Goal: Task Accomplishment & Management: Complete application form

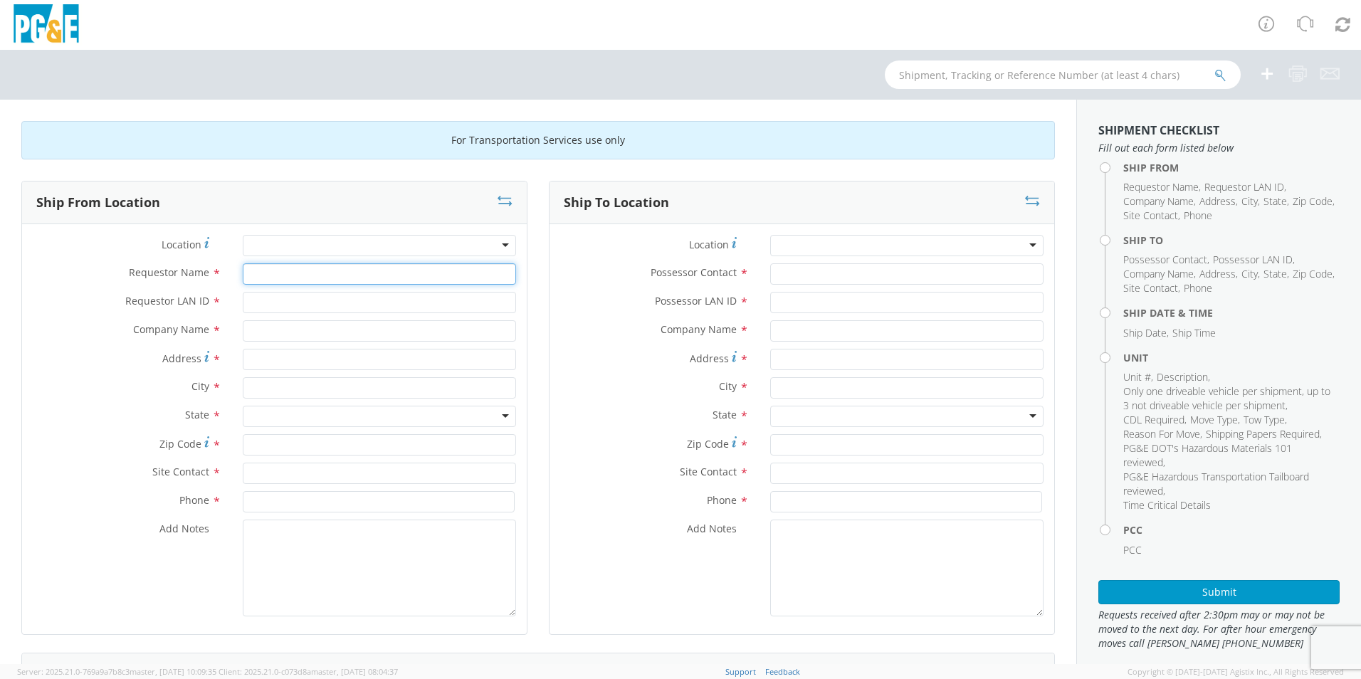
click at [300, 277] on input "Requestor Name *" at bounding box center [379, 273] width 273 height 21
type input "j"
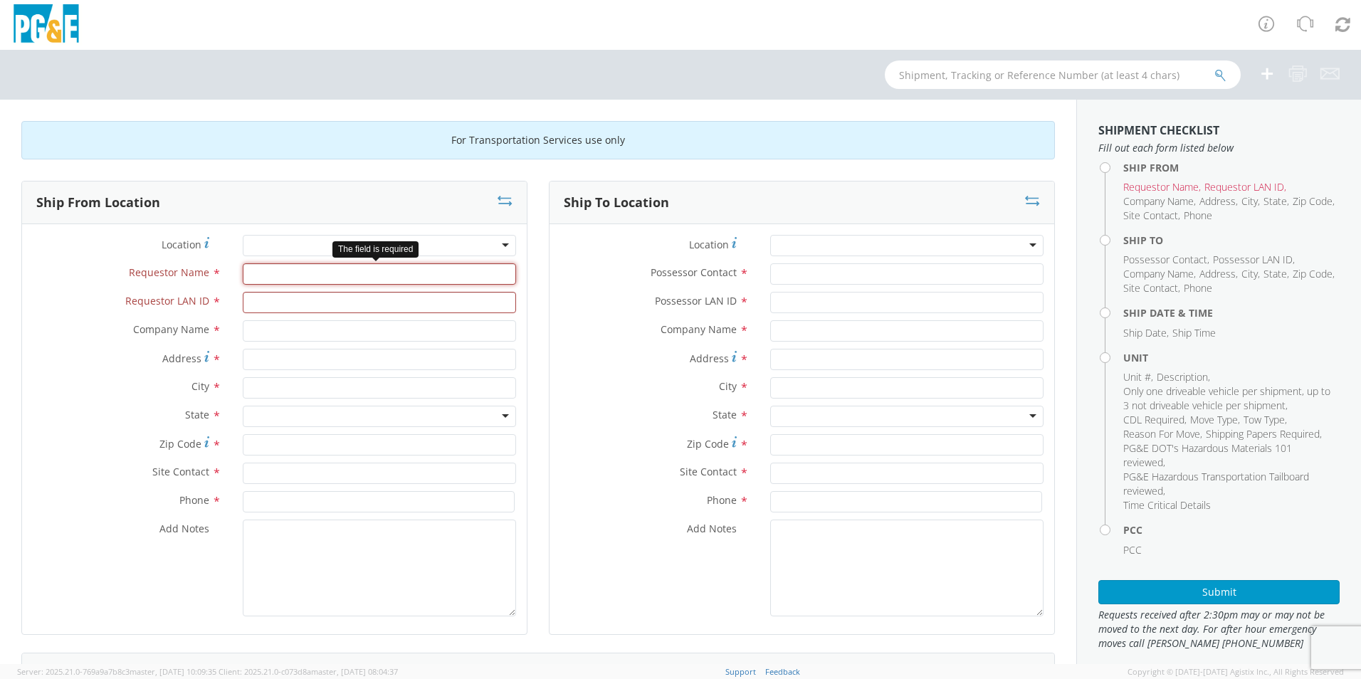
click at [310, 264] on input "Requestor Name *" at bounding box center [379, 273] width 273 height 21
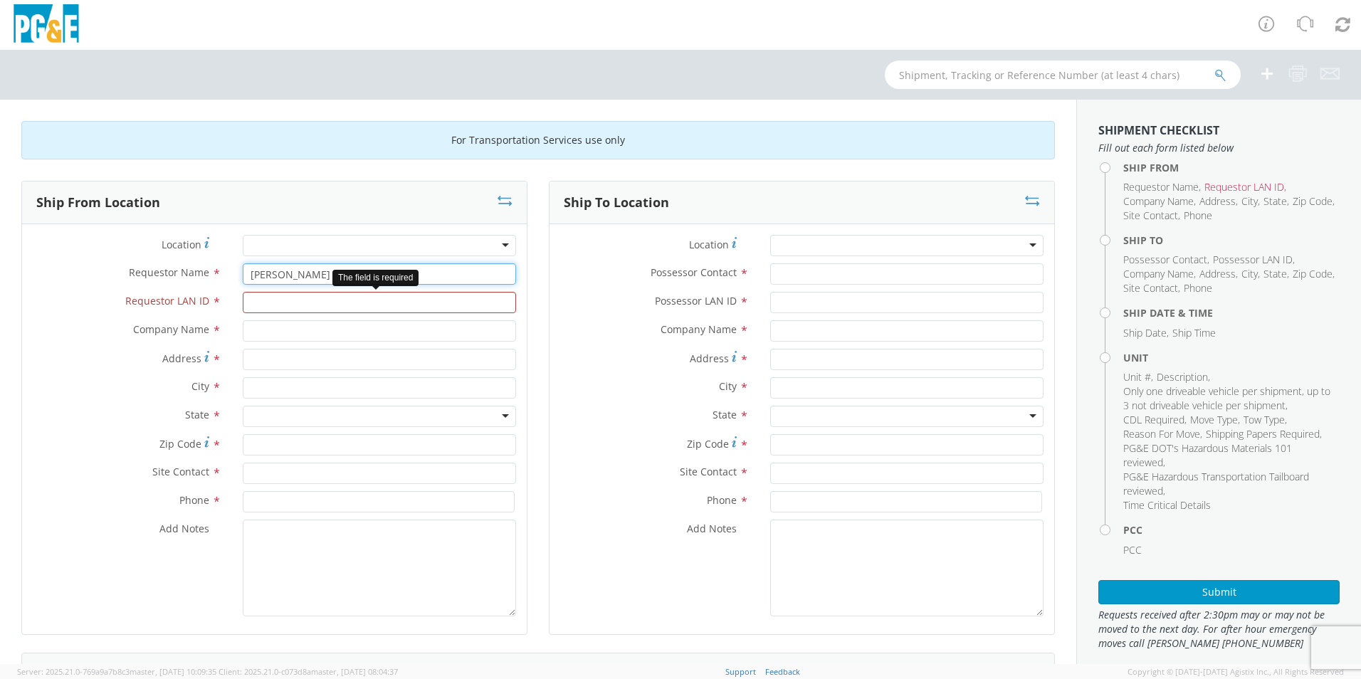
type input "[PERSON_NAME]"
click at [284, 310] on input "Requestor LAN ID *" at bounding box center [379, 302] width 273 height 21
type input "JYAH"
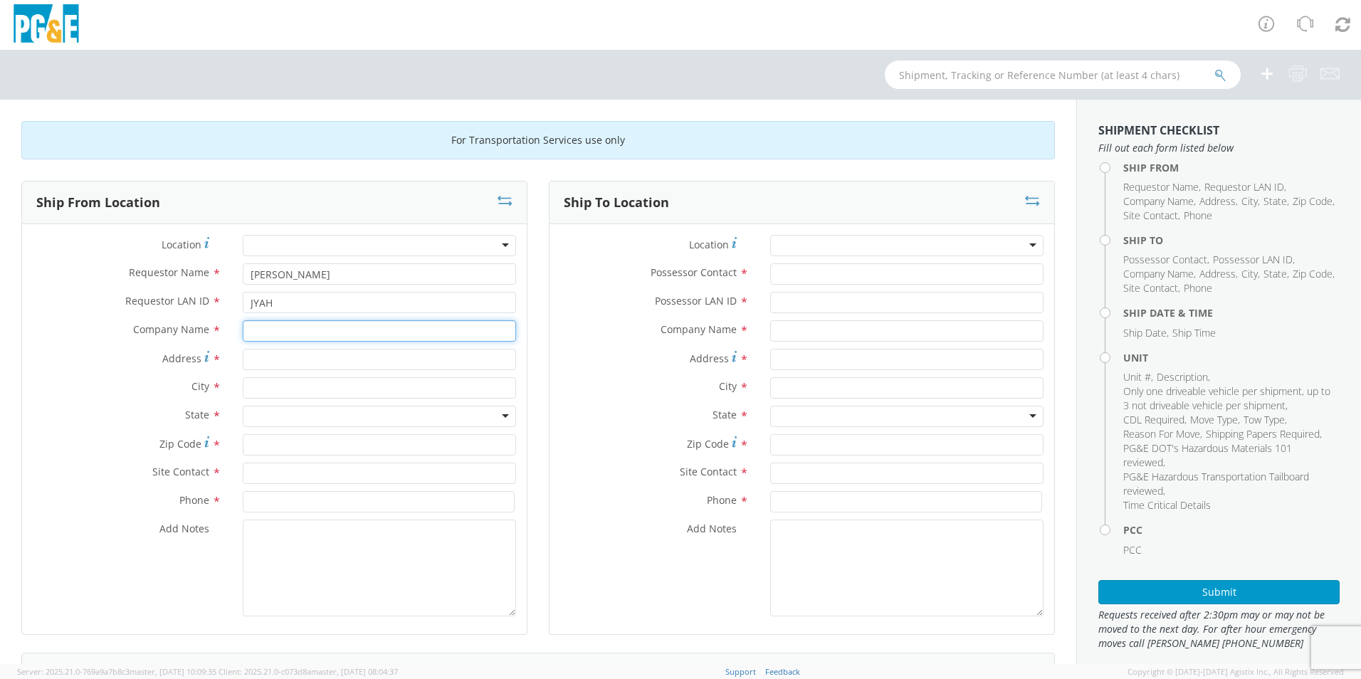
click at [276, 340] on input "text" at bounding box center [379, 330] width 273 height 21
type input "P"
click at [357, 362] on strong "PG&E Oak" at bounding box center [354, 358] width 47 height 14
type input "PG&E [GEOGRAPHIC_DATA]"
type input "[STREET_ADDRESS]"
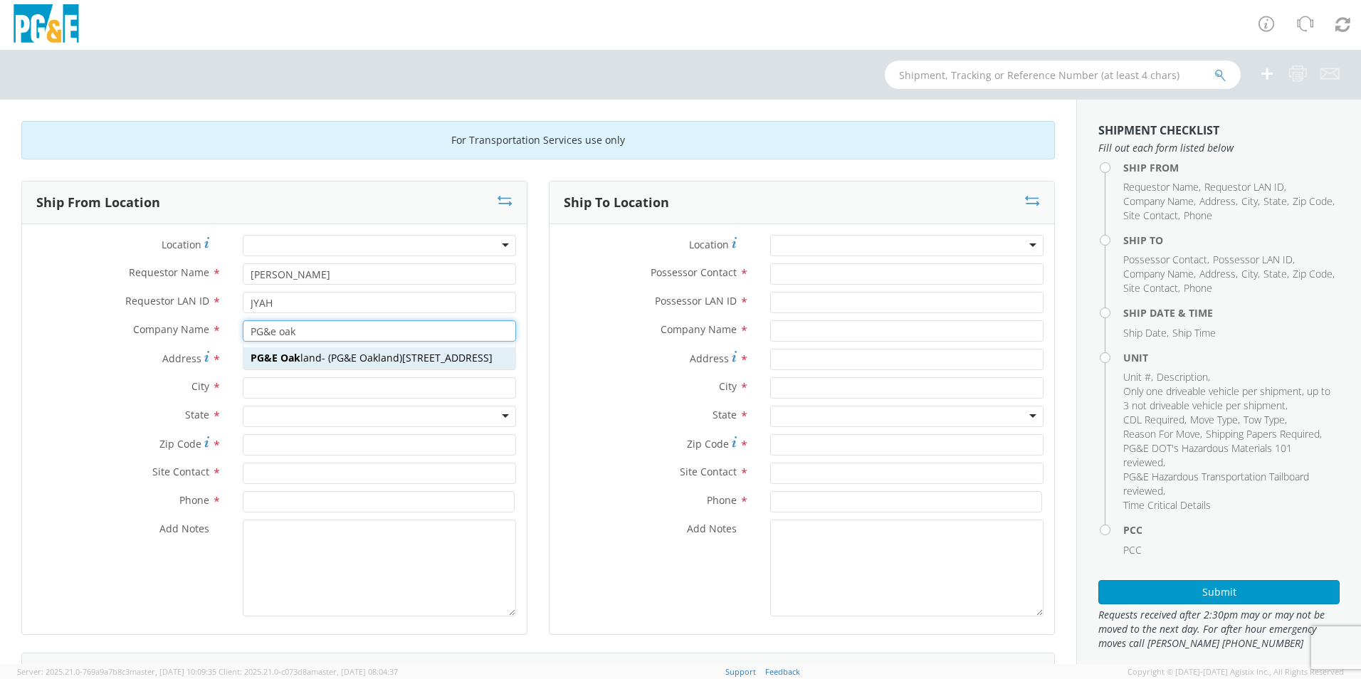
type input "[GEOGRAPHIC_DATA]"
type input "94601"
type input "PG&E [GEOGRAPHIC_DATA]"
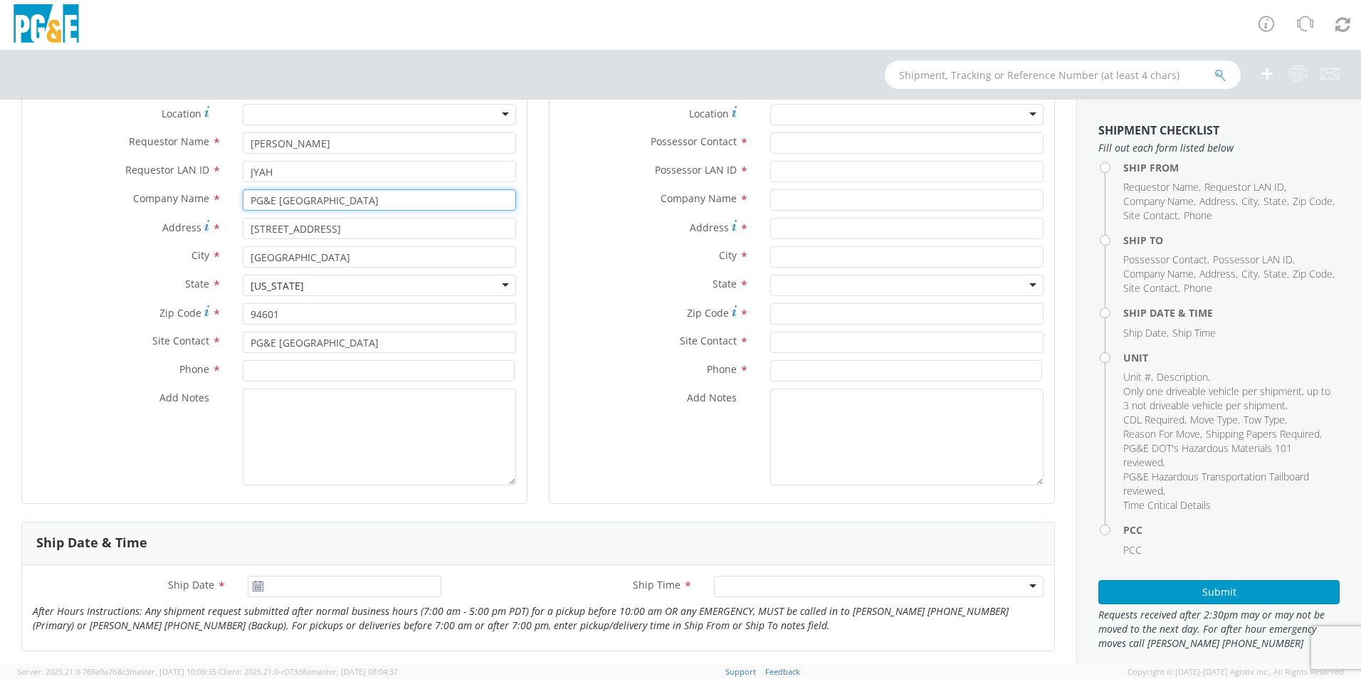
scroll to position [142, 0]
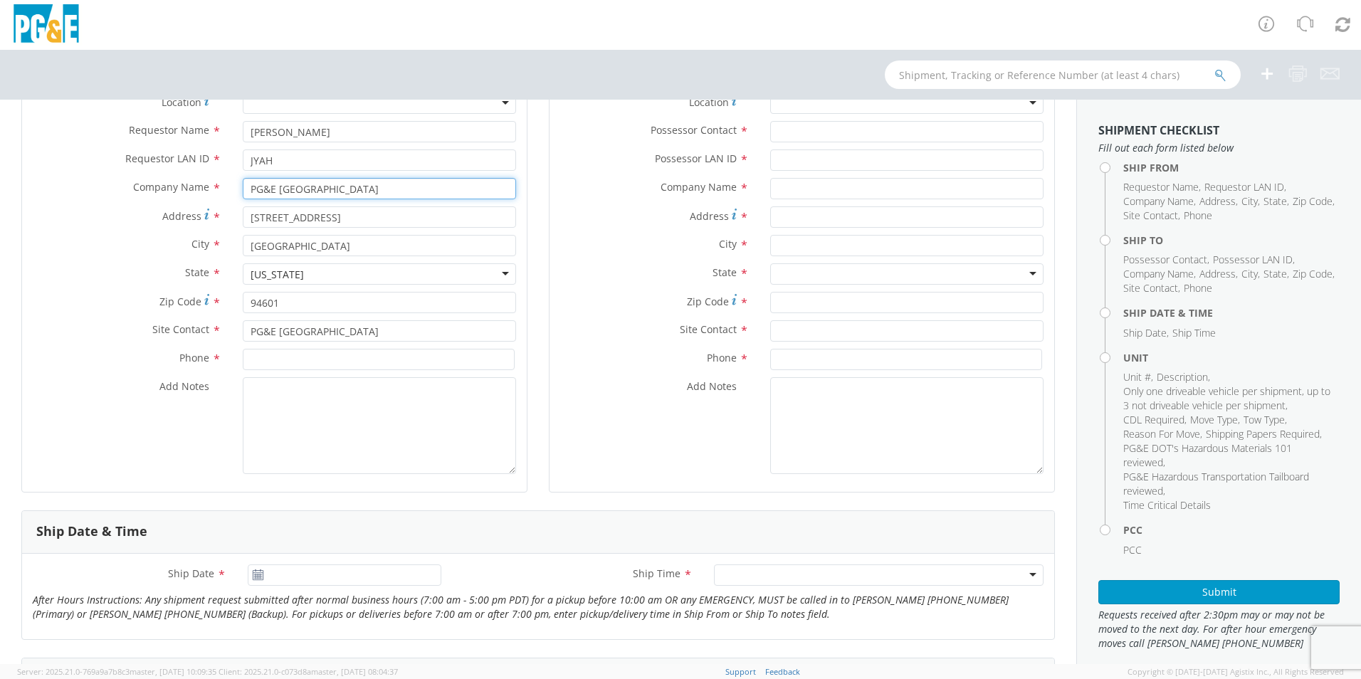
type input "PG&E [GEOGRAPHIC_DATA]"
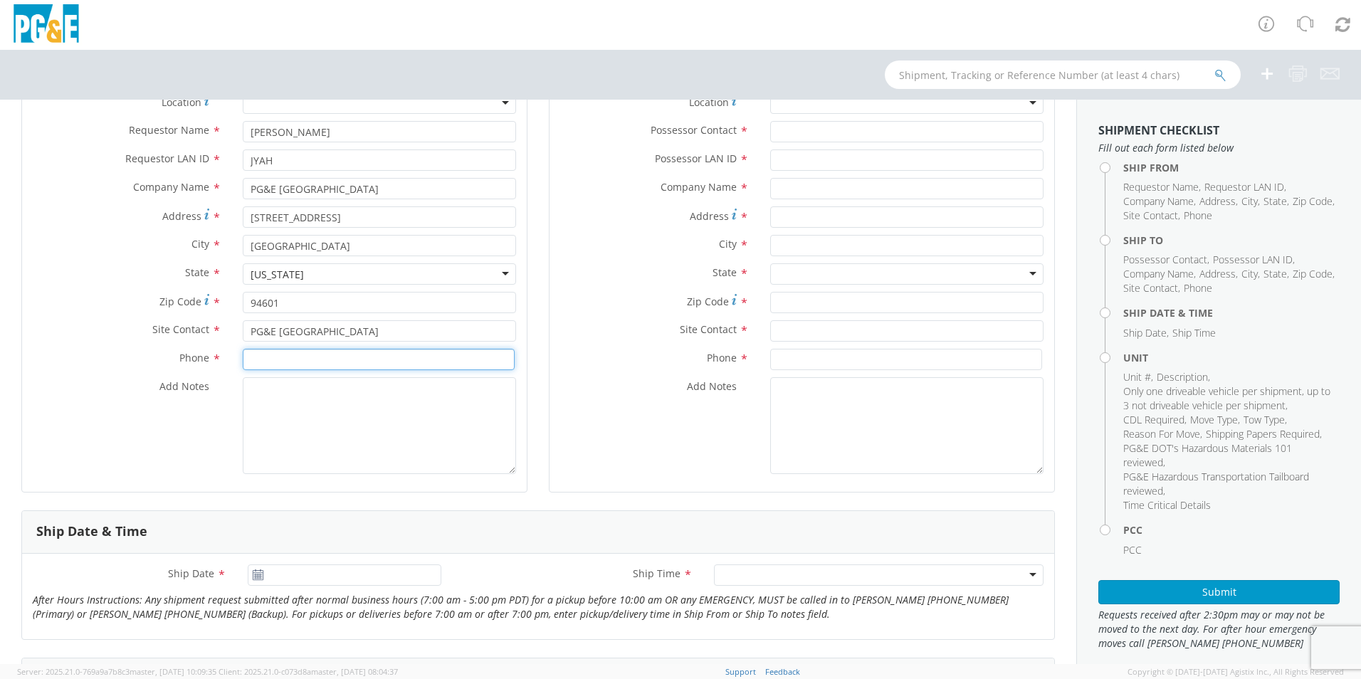
click at [293, 361] on input at bounding box center [379, 359] width 272 height 21
type input "[PHONE_NUMBER]"
click at [365, 407] on textarea "Add Notes *" at bounding box center [379, 425] width 273 height 97
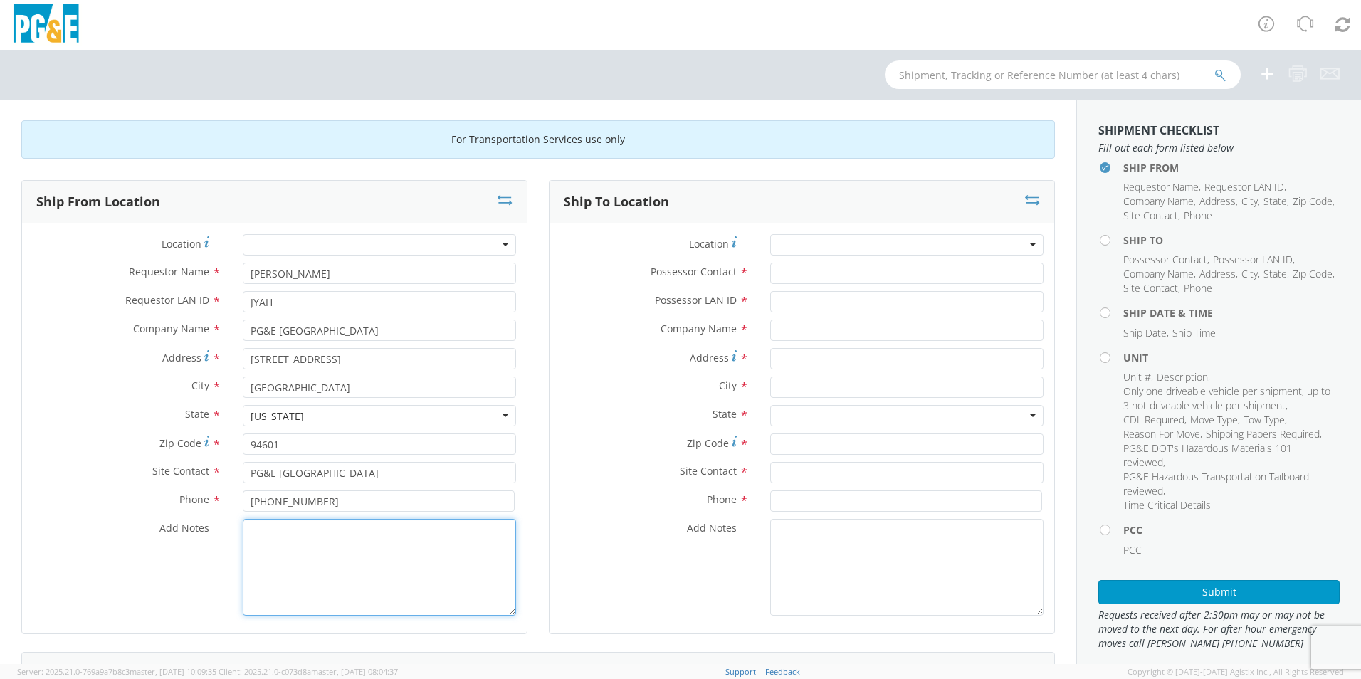
scroll to position [0, 0]
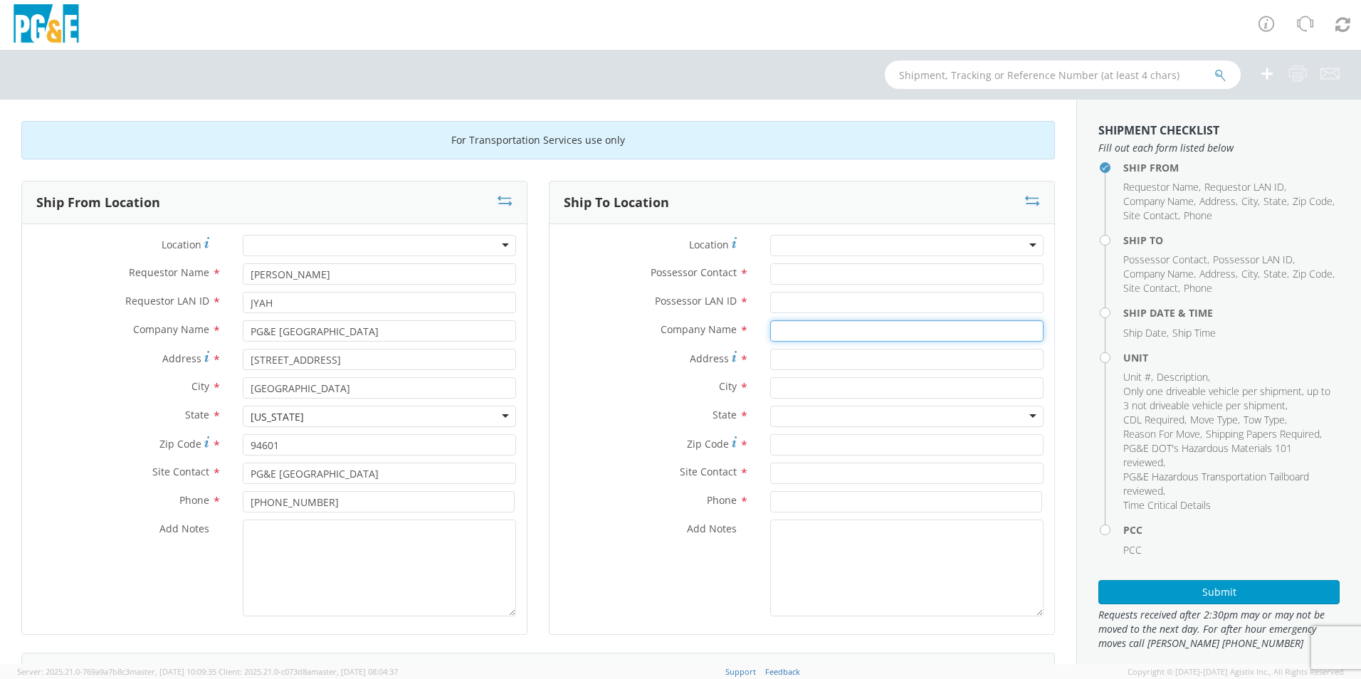
click at [771, 331] on input "text" at bounding box center [906, 330] width 273 height 21
click at [848, 358] on span "PG&E [PERSON_NAME] Garage" at bounding box center [850, 358] width 145 height 14
type input "PG&E [PERSON_NAME] Garage"
type input "[STREET_ADDRESS]"
type input "[PERSON_NAME]"
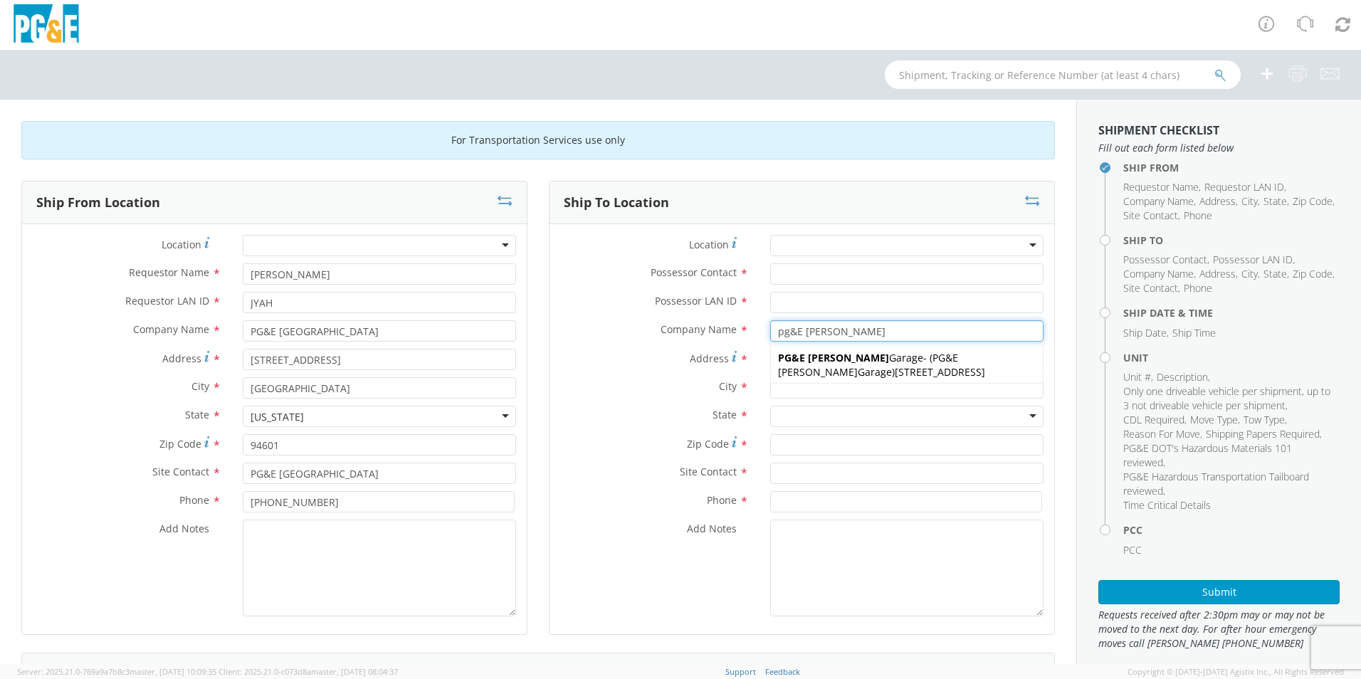
type input "95616"
type input "PG&E [PERSON_NAME] Garage"
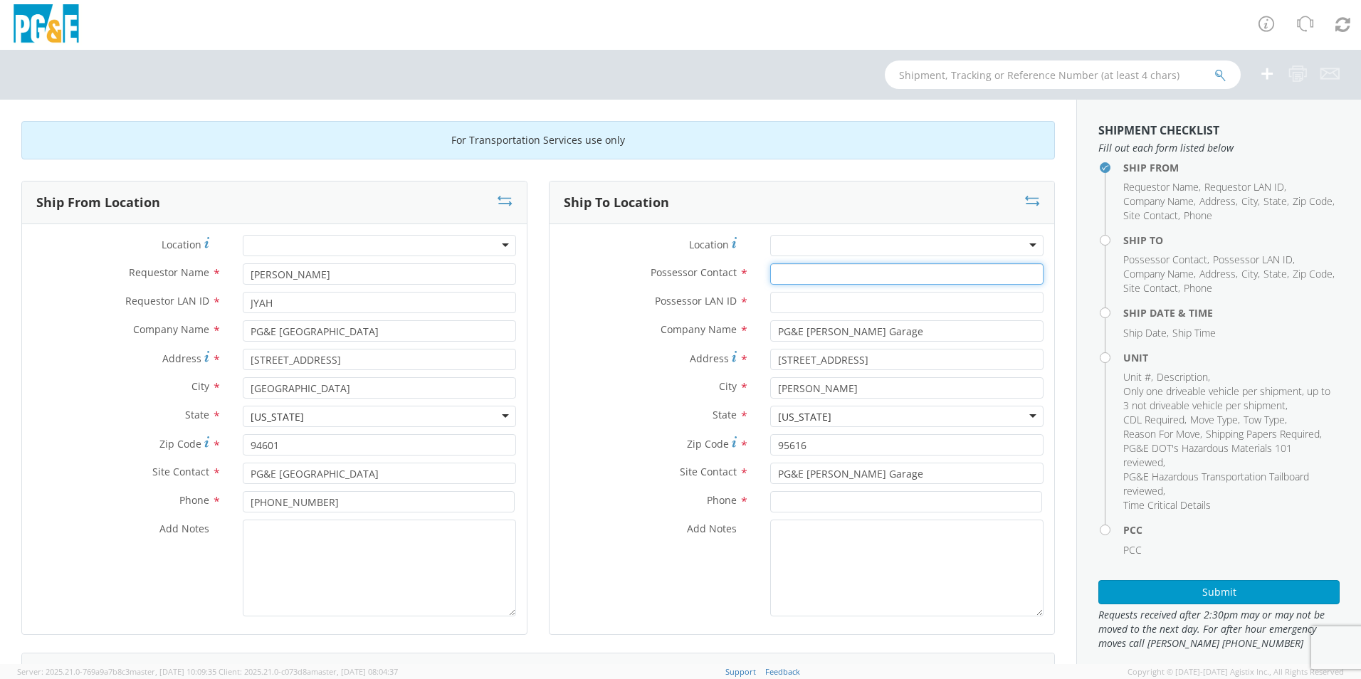
click at [788, 280] on input "Possessor Contact *" at bounding box center [906, 273] width 273 height 21
type input "j"
type input "[PERSON_NAME]"
click at [809, 303] on input "Possessor LAN ID *" at bounding box center [906, 302] width 273 height 21
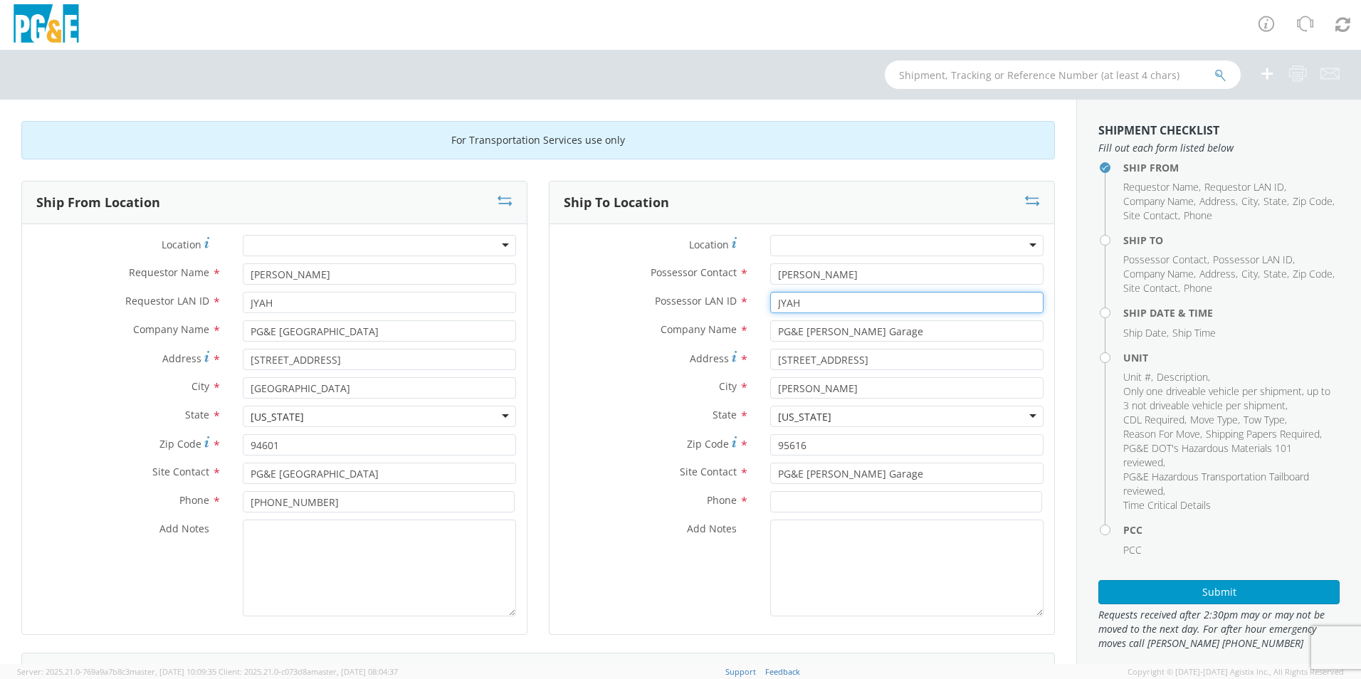
type input "JYAH"
drag, startPoint x: 659, startPoint y: 424, endPoint x: 651, endPoint y: 424, distance: 7.8
click at [659, 424] on div "State * [US_STATE] [US_STATE] [US_STATE] [US_STATE] [US_STATE] [US_STATE] Armed…" at bounding box center [802, 416] width 505 height 21
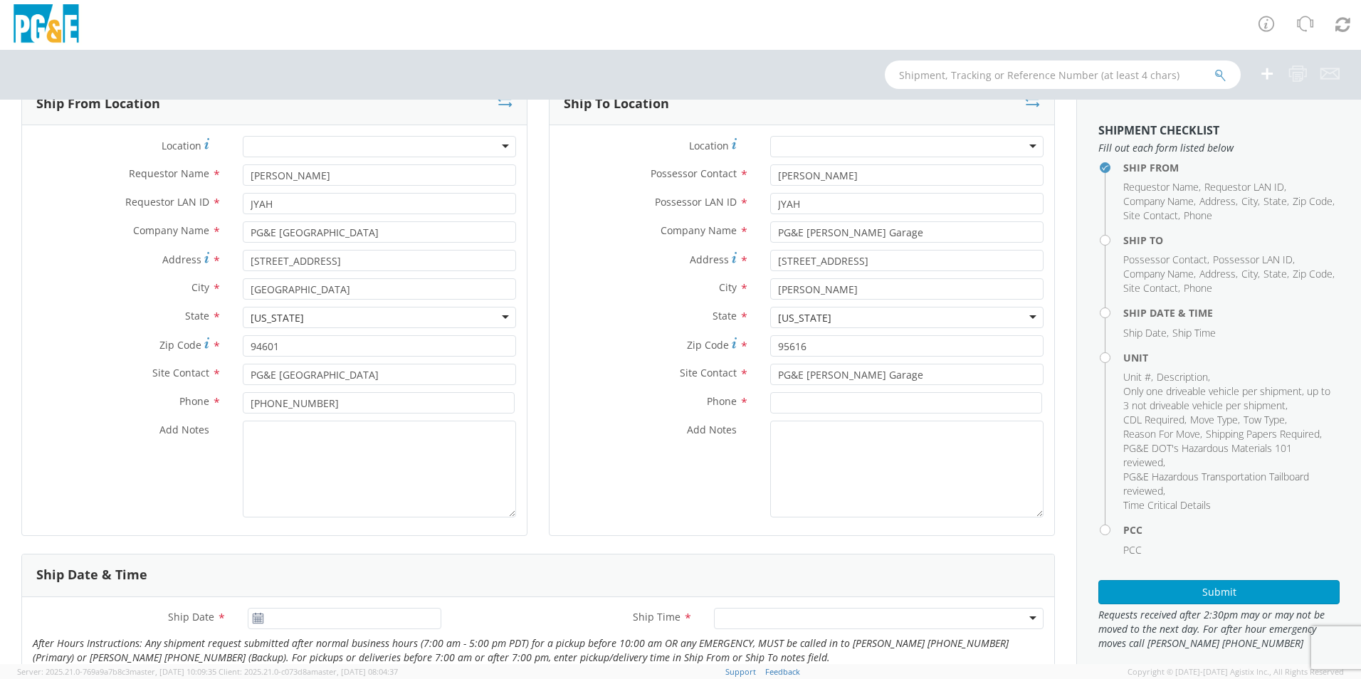
scroll to position [142, 0]
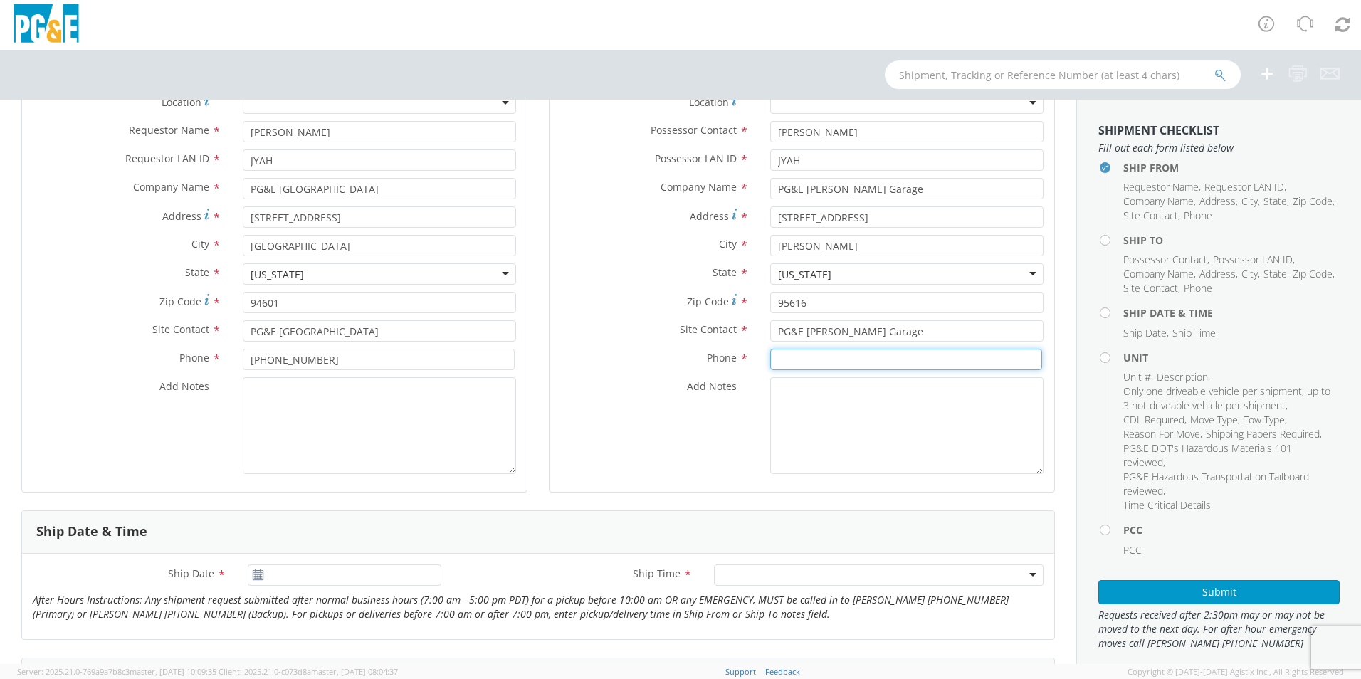
click at [797, 357] on input at bounding box center [906, 359] width 272 height 21
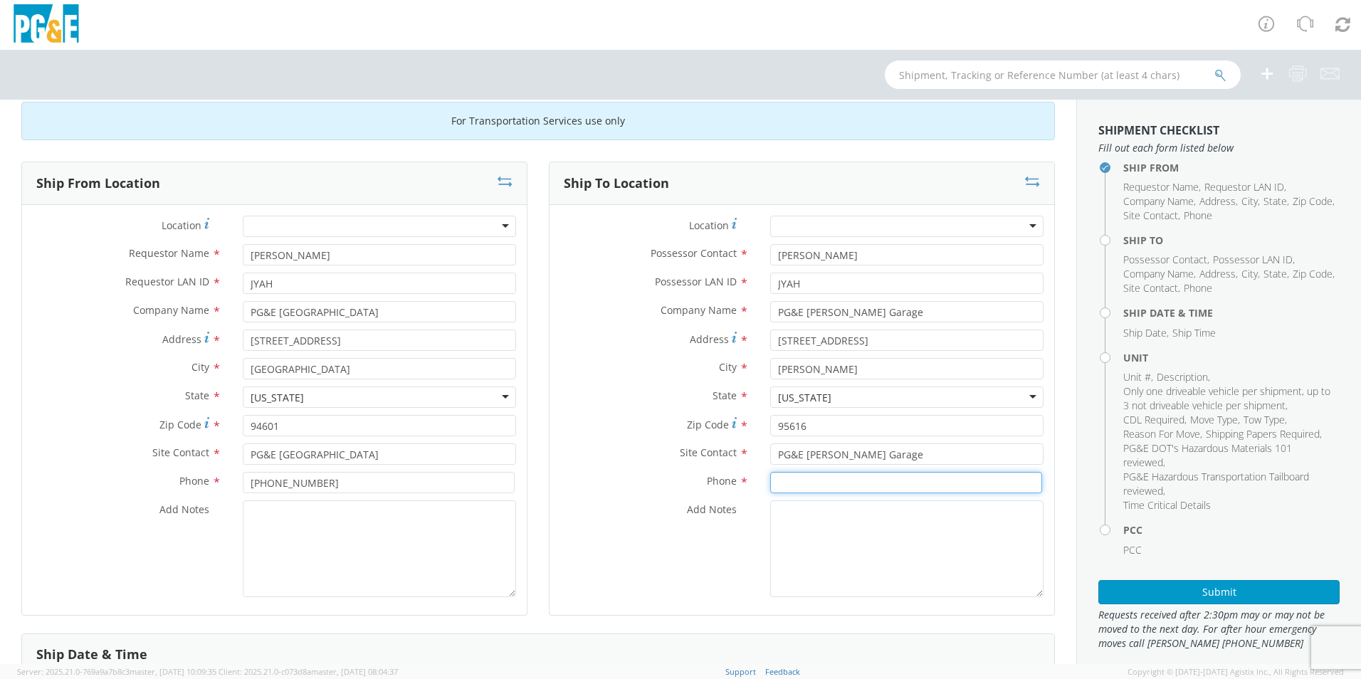
scroll to position [0, 0]
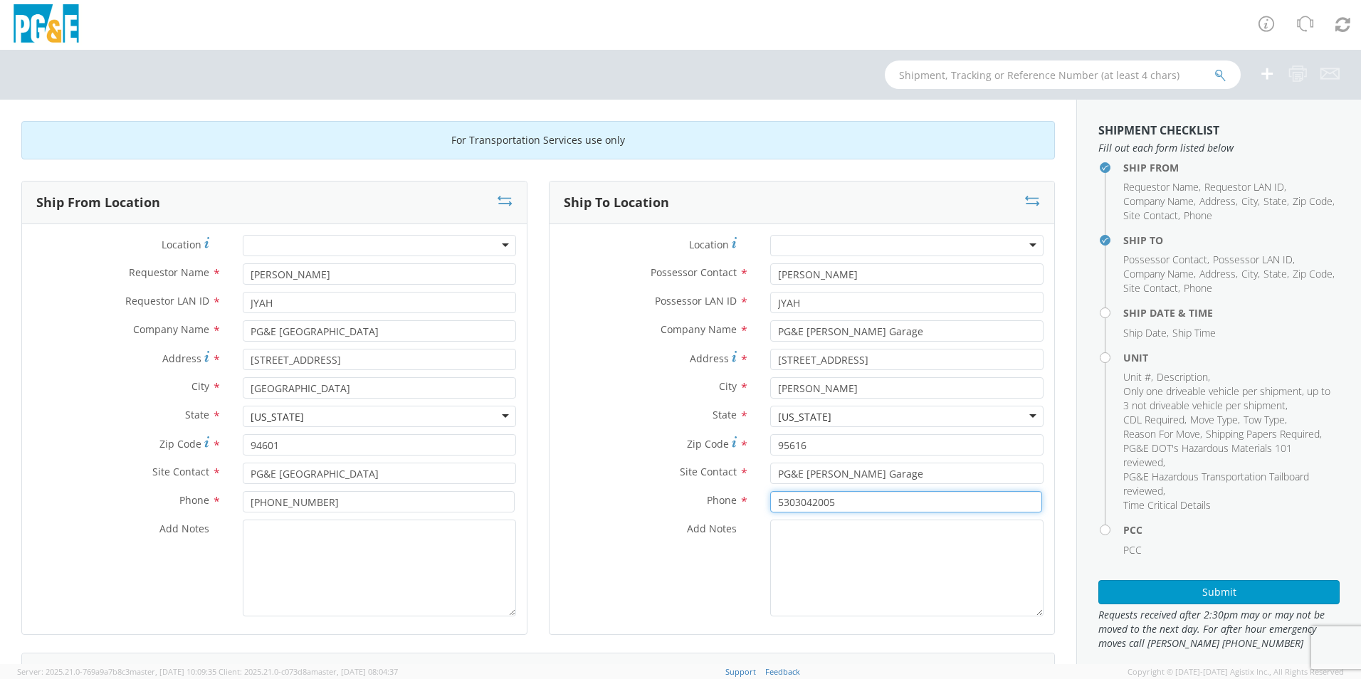
type input "5303042005"
click at [893, 539] on textarea "Add Notes *" at bounding box center [906, 568] width 273 height 97
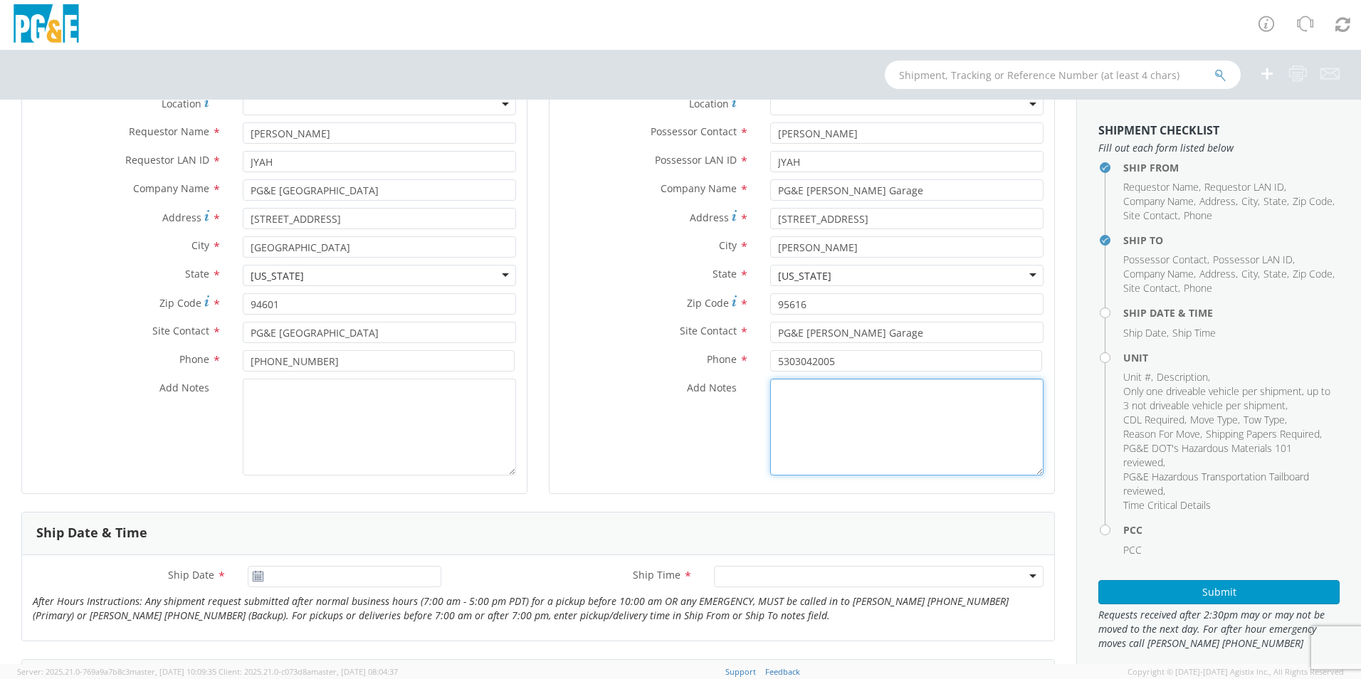
scroll to position [142, 0]
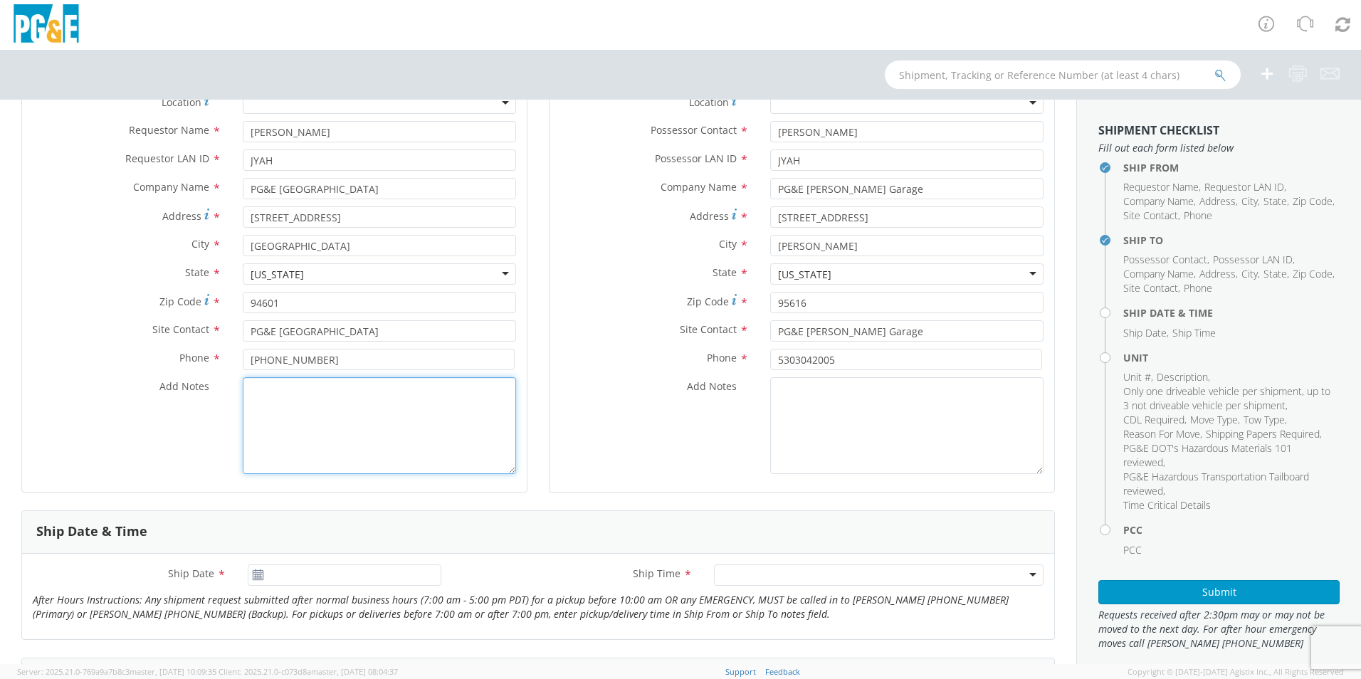
click at [315, 418] on textarea "Add Notes *" at bounding box center [379, 425] width 273 height 97
click at [346, 389] on textarea "CONTACT [PERSON_NAME] AT THE GARAGE FOR KEYS." at bounding box center [379, 425] width 273 height 97
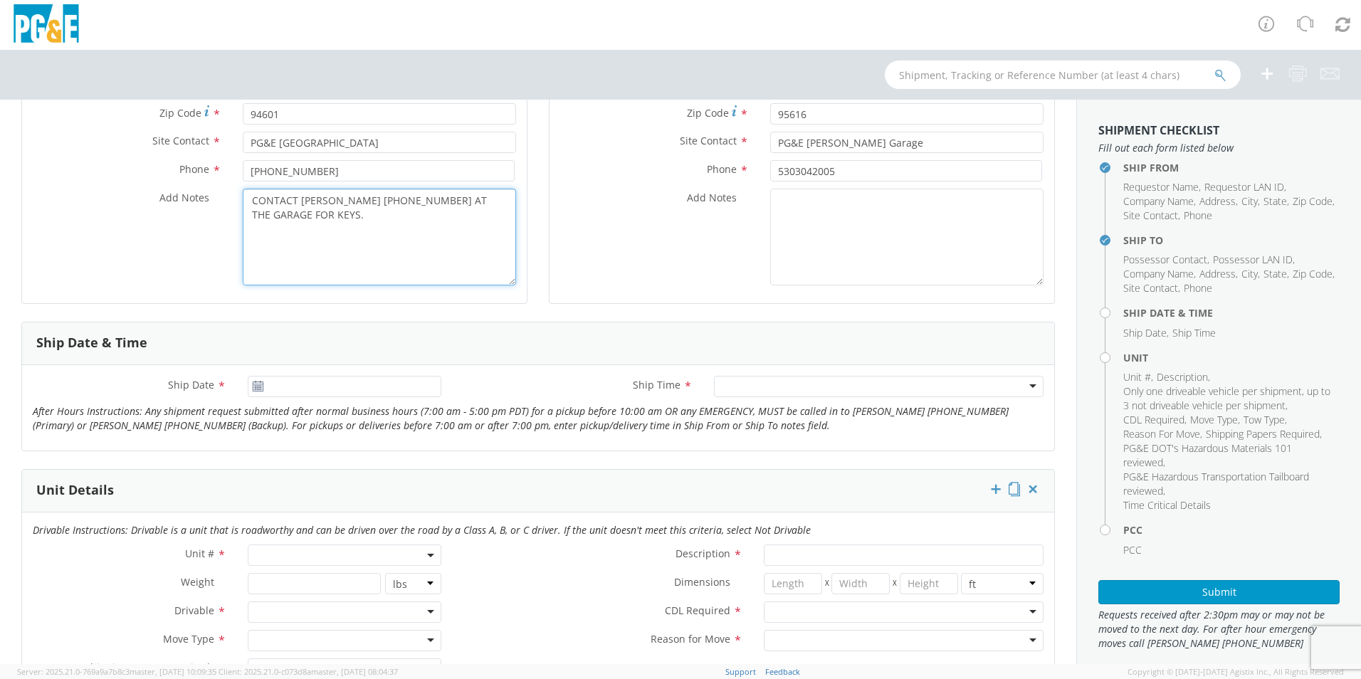
scroll to position [356, 0]
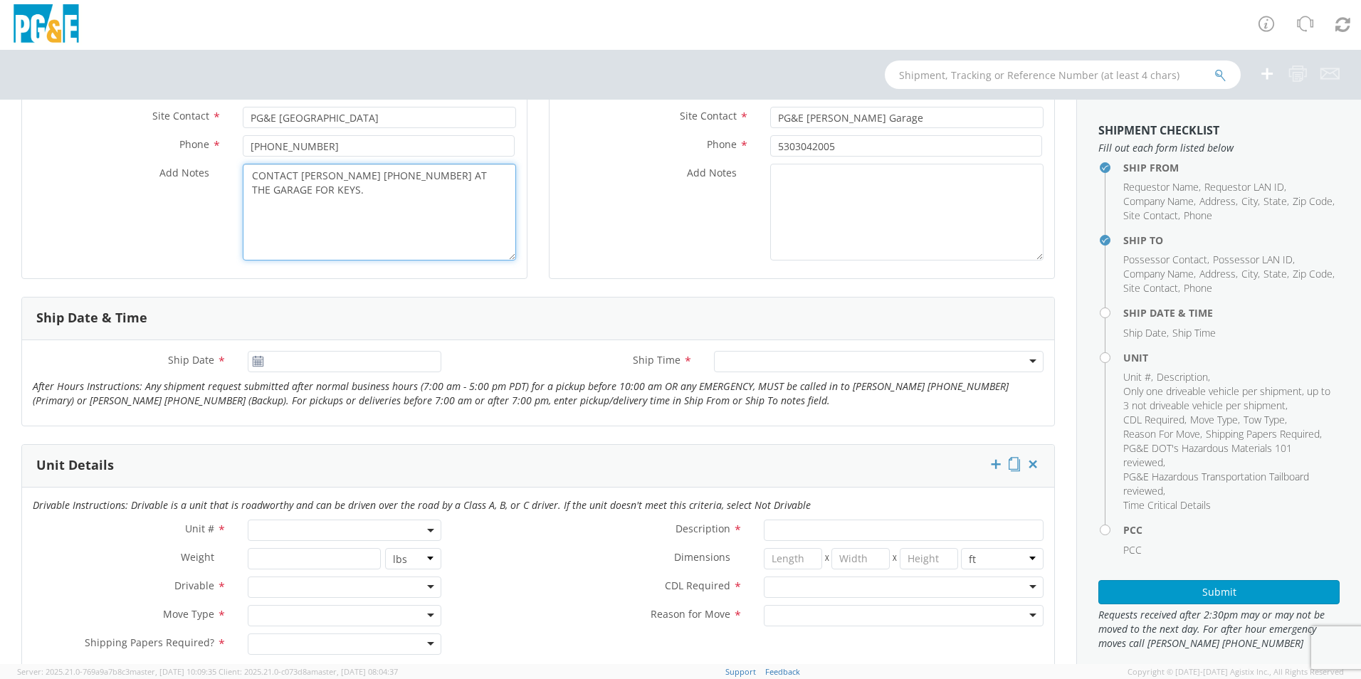
type textarea "CONTACT [PERSON_NAME] [PHONE_NUMBER] AT THE GARAGE FOR KEYS."
click at [254, 360] on icon at bounding box center [258, 361] width 12 height 11
click at [255, 360] on icon at bounding box center [258, 361] width 12 height 11
click at [257, 362] on icon at bounding box center [258, 361] width 12 height 11
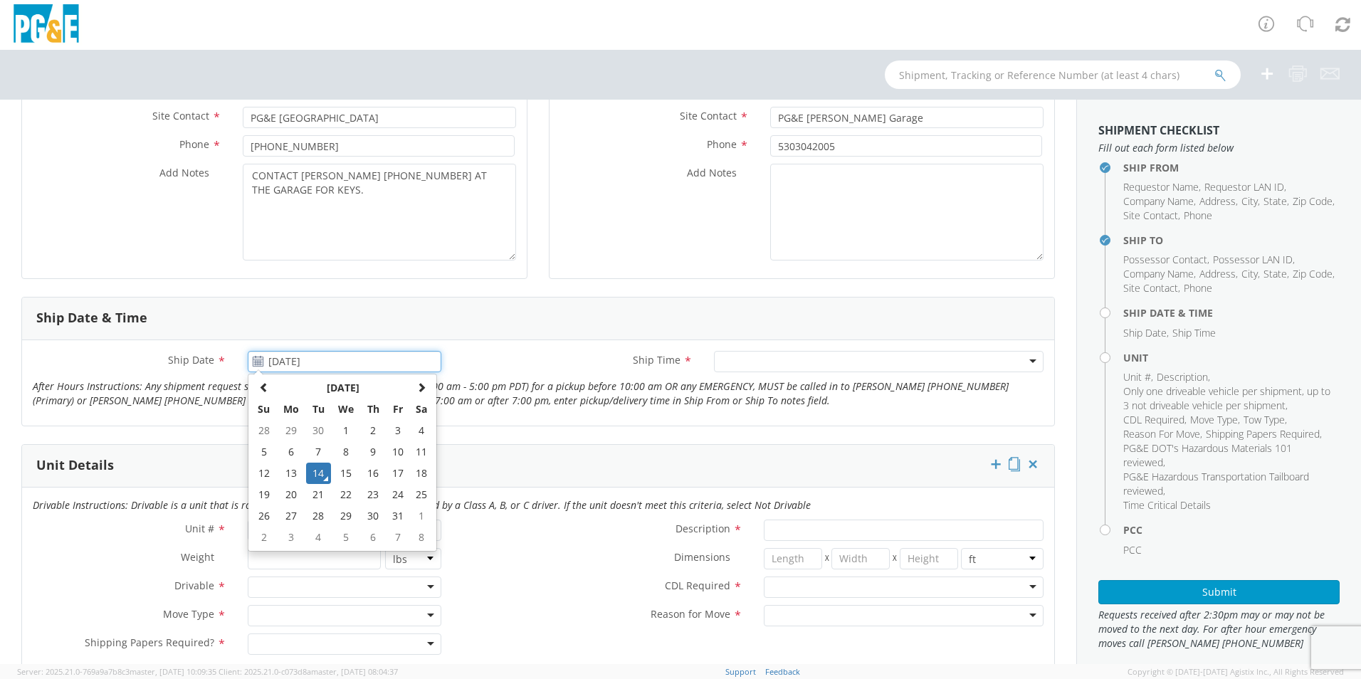
click at [285, 369] on input "[DATE]" at bounding box center [345, 361] width 194 height 21
click at [342, 473] on td "15" at bounding box center [346, 473] width 30 height 21
type input "[DATE]"
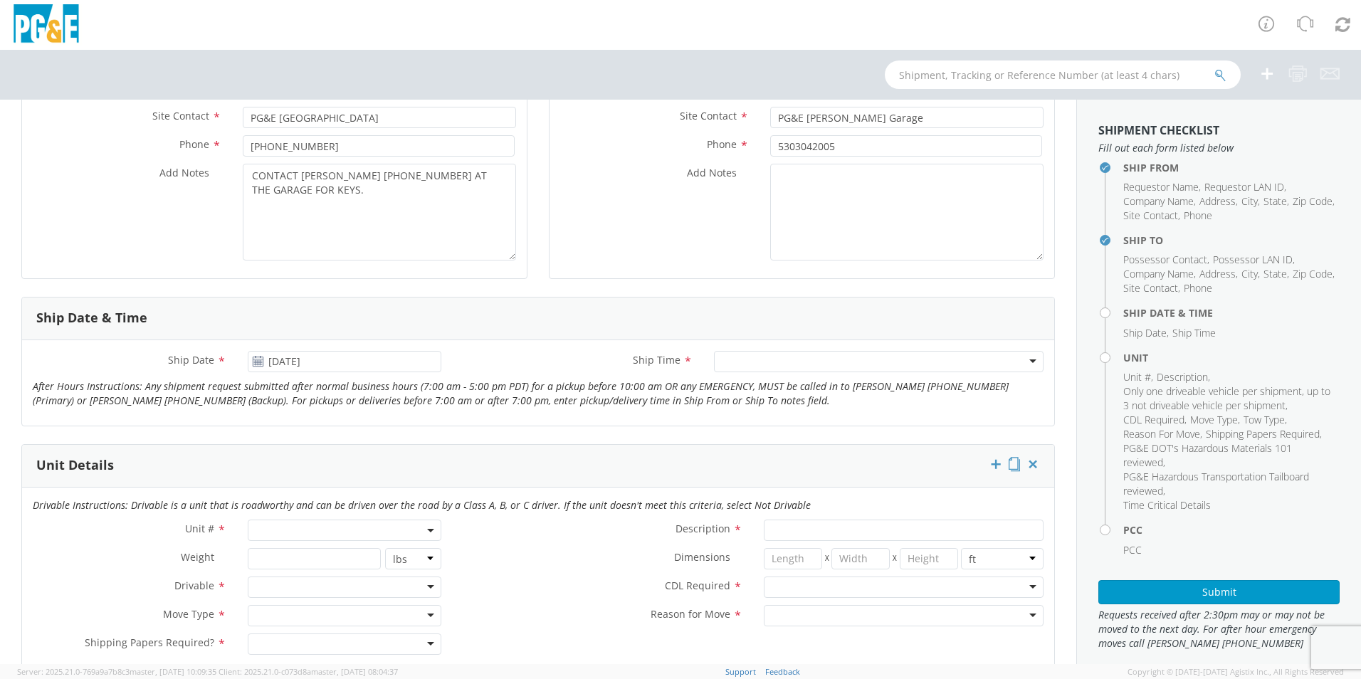
click at [719, 360] on div at bounding box center [879, 361] width 330 height 21
click at [1022, 364] on div "Any Time" at bounding box center [879, 361] width 330 height 21
click at [1022, 362] on div "7:00 am - 10:00 am" at bounding box center [879, 361] width 330 height 21
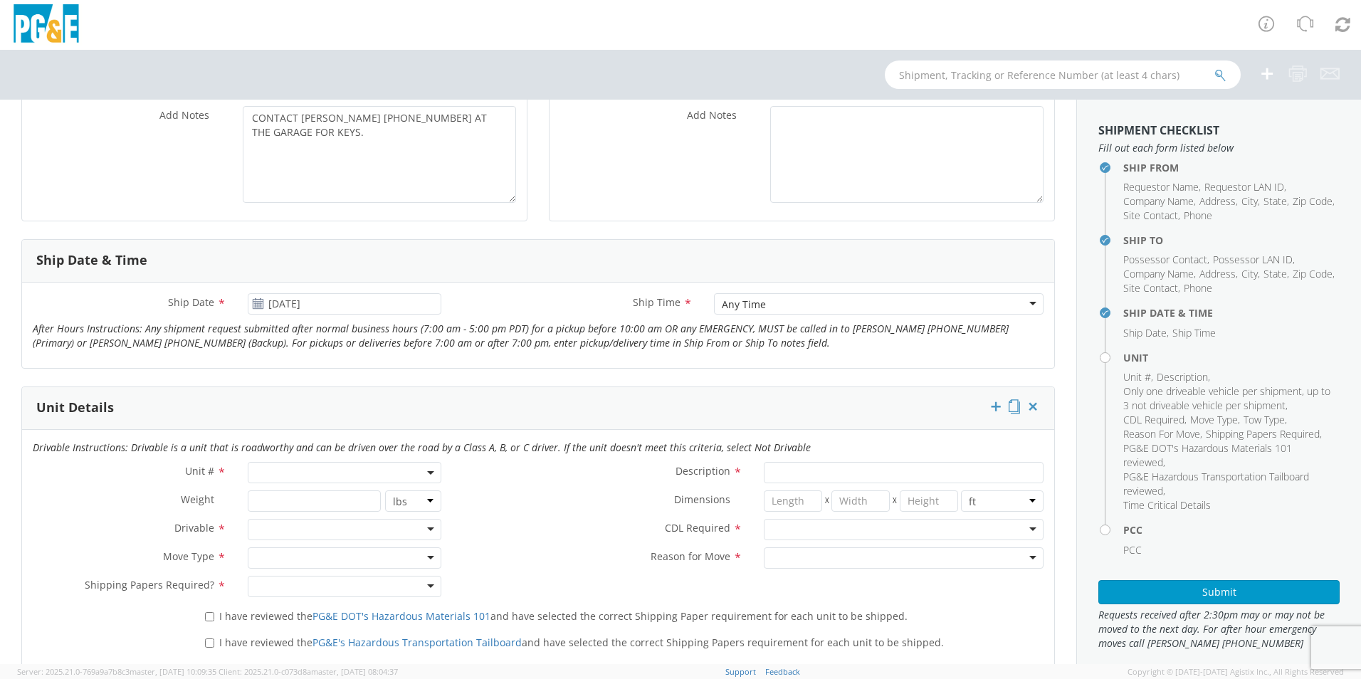
scroll to position [498, 0]
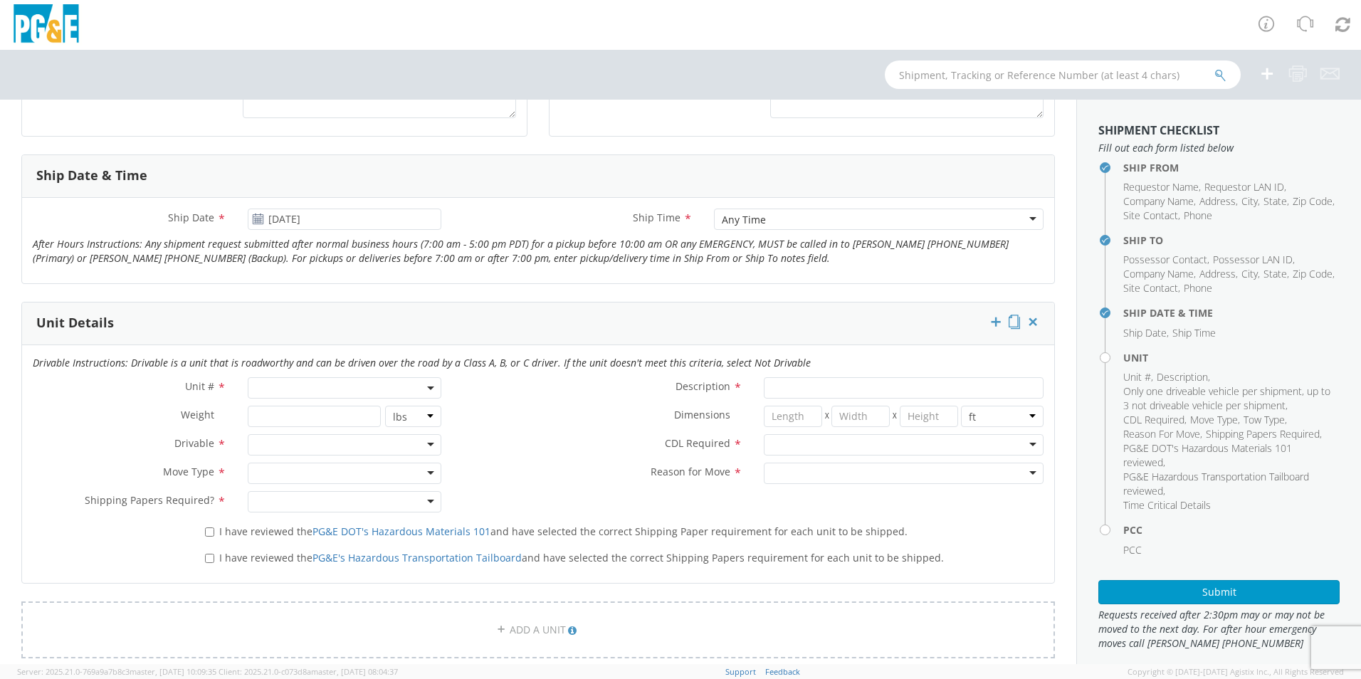
click at [345, 388] on span at bounding box center [345, 387] width 194 height 21
click at [337, 413] on input "search" at bounding box center [343, 411] width 184 height 21
type input "B33341"
type input "TRUCK; FIELD MECHANIC 16-19.5K 4X4"
type input "19500"
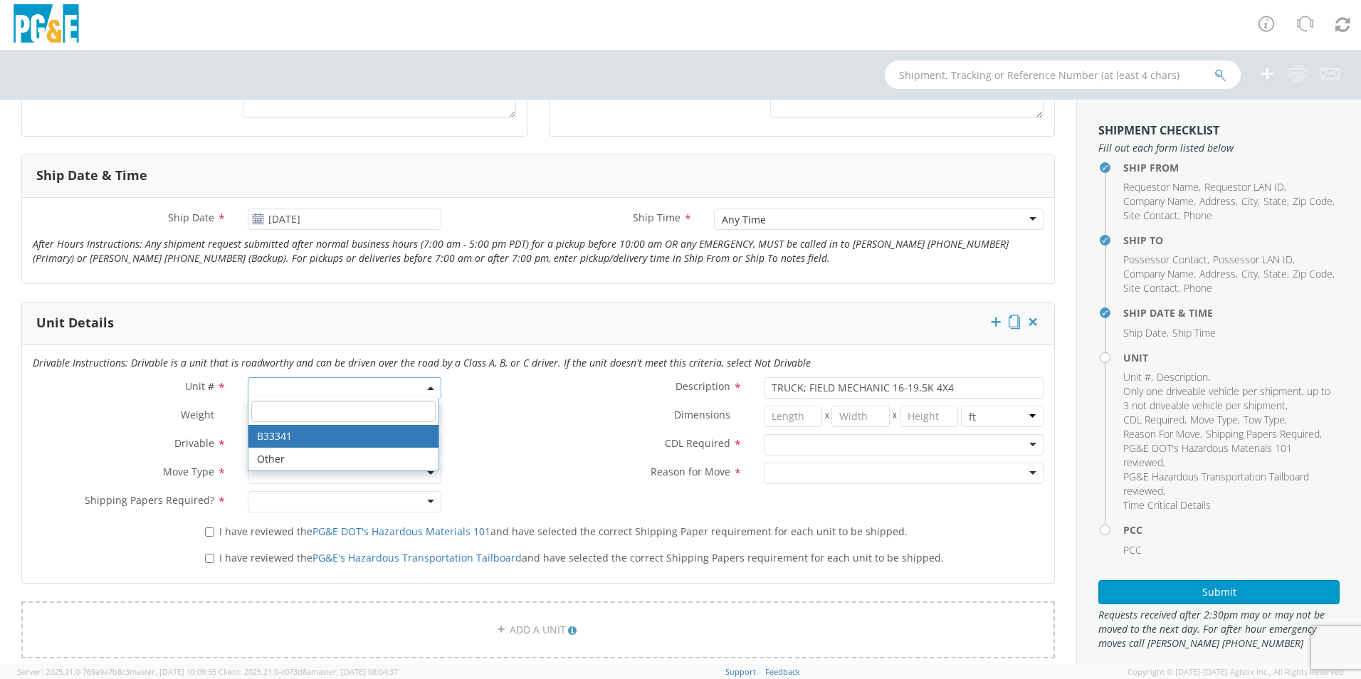
select select "B33341"
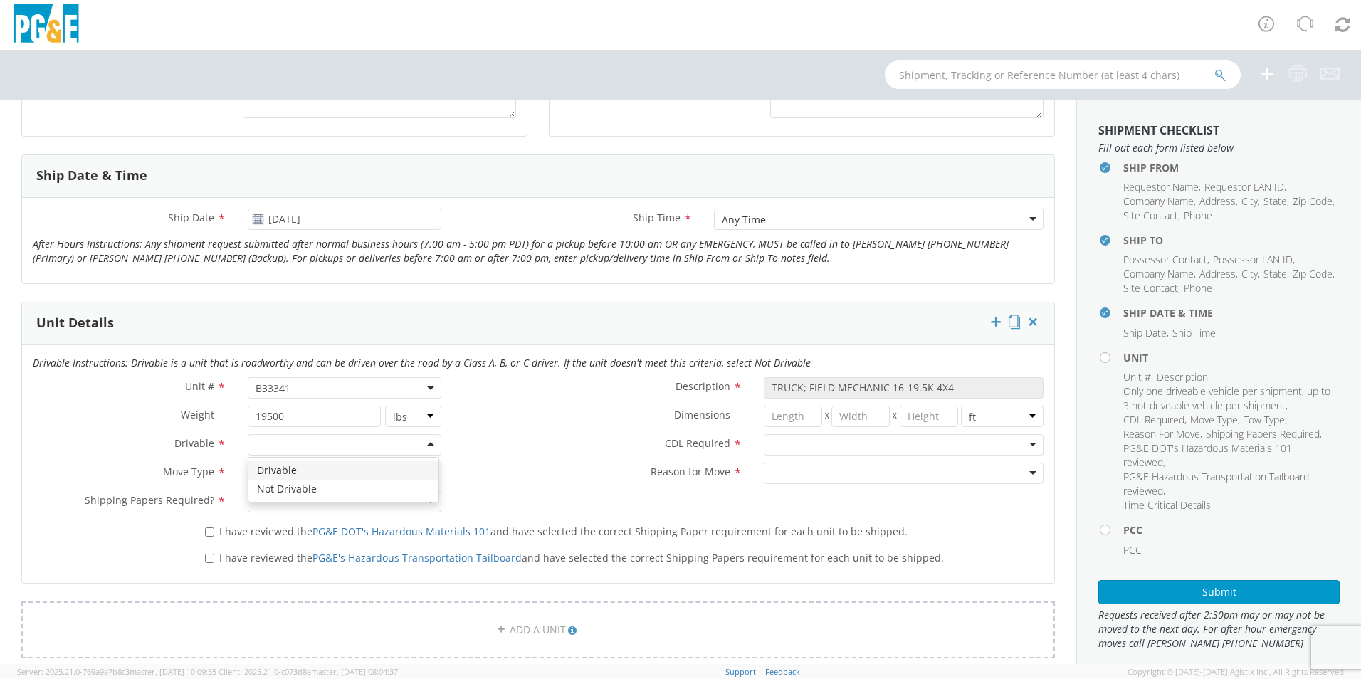
click at [427, 447] on div at bounding box center [345, 444] width 194 height 21
click at [431, 471] on div at bounding box center [345, 473] width 194 height 21
click at [428, 498] on div at bounding box center [345, 501] width 194 height 21
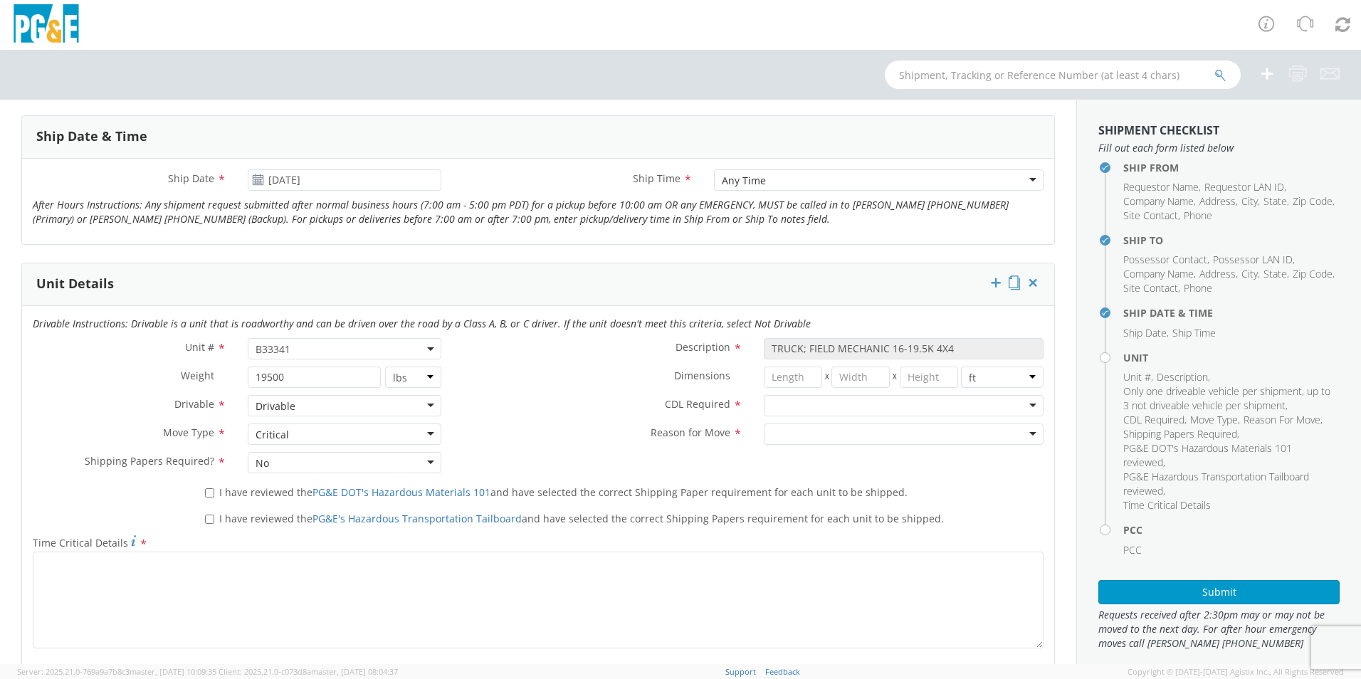
scroll to position [570, 0]
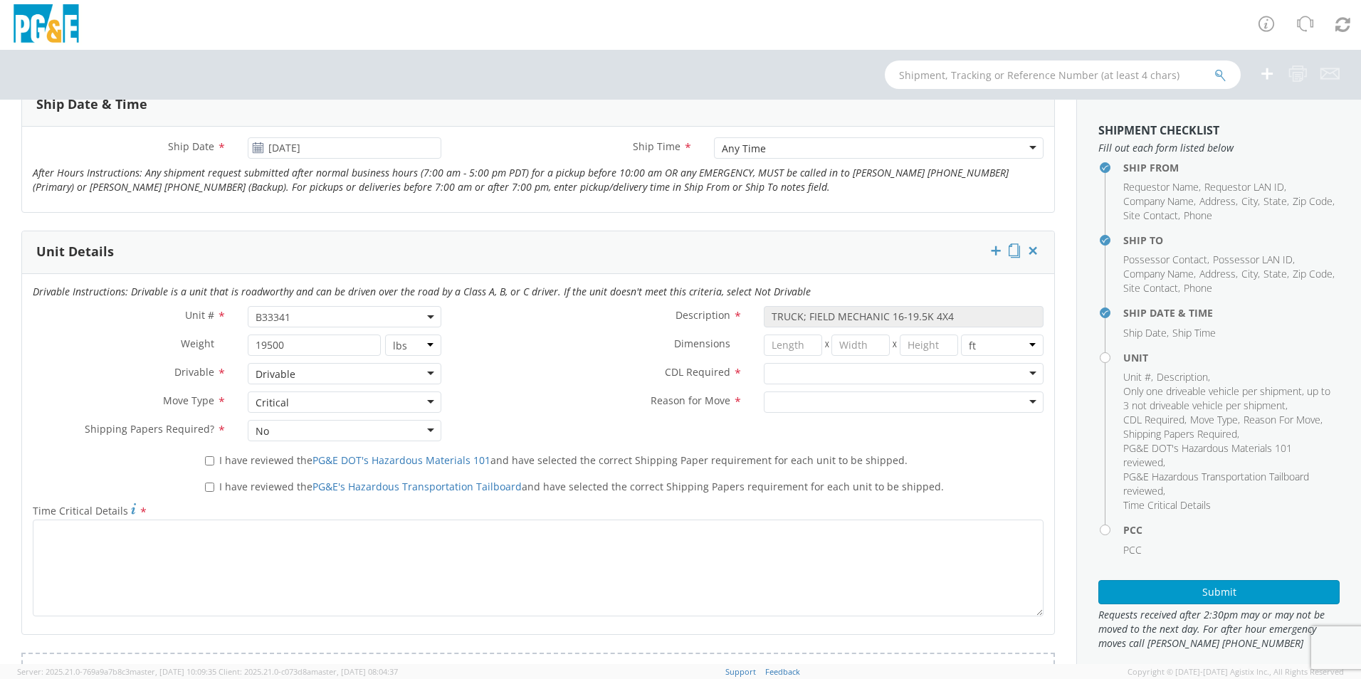
click at [1025, 375] on div at bounding box center [904, 373] width 280 height 21
click at [1022, 398] on div at bounding box center [904, 402] width 280 height 21
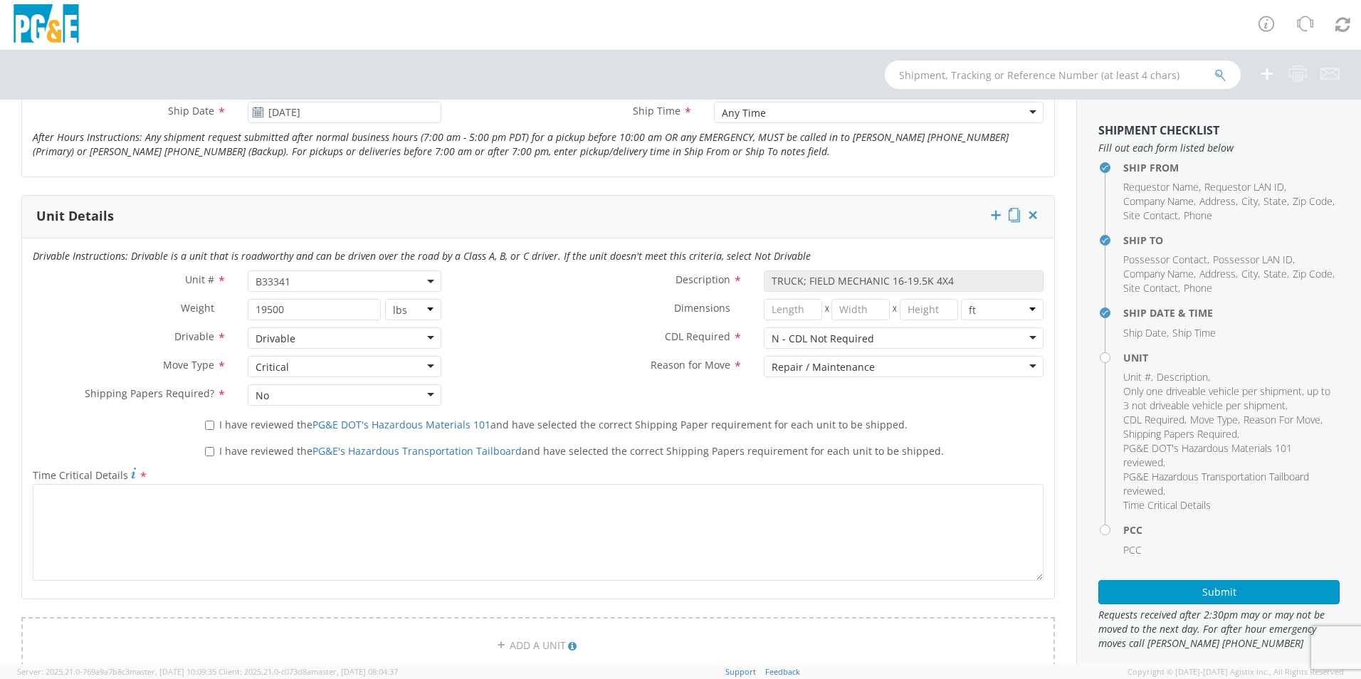
scroll to position [641, 0]
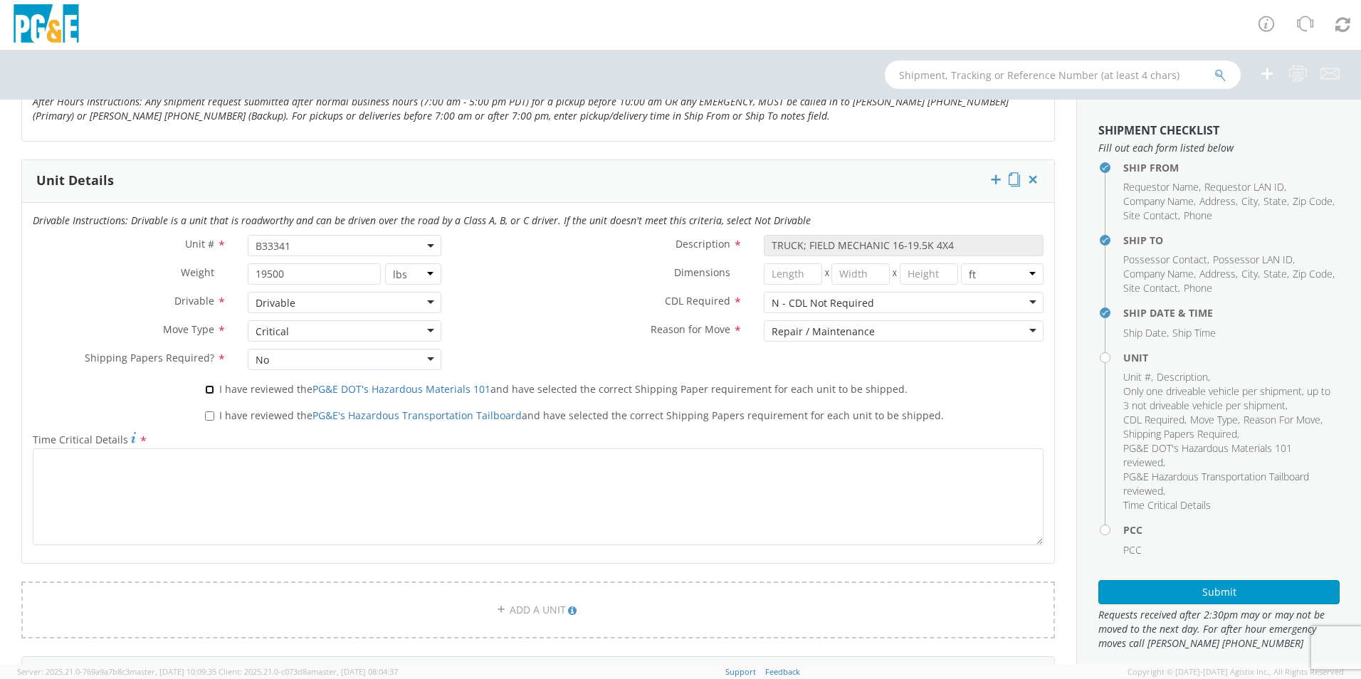
click at [208, 390] on input "I have reviewed the PG&E DOT's Hazardous Materials 101 and have selected the co…" at bounding box center [209, 389] width 9 height 9
checkbox input "true"
click at [207, 415] on input "I have reviewed the PG&E's Hazardous Transportation Tailboard and have selected…" at bounding box center [209, 416] width 9 height 9
checkbox input "true"
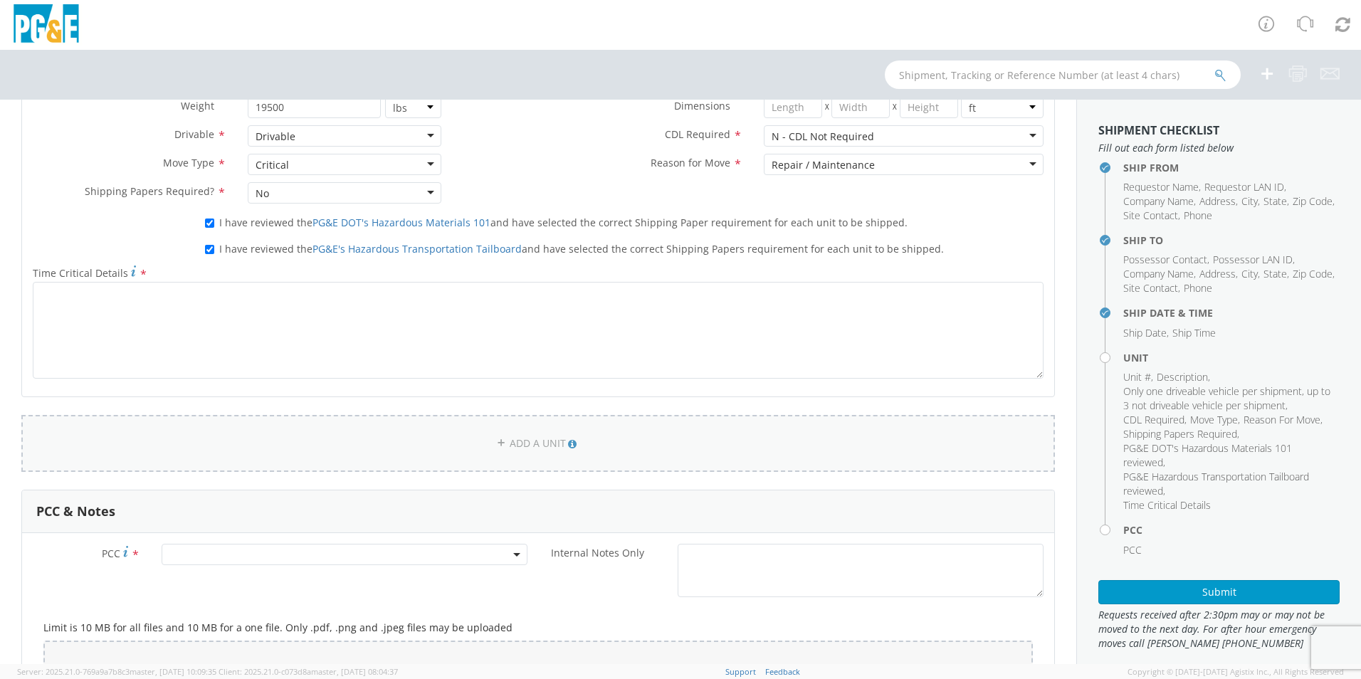
scroll to position [783, 0]
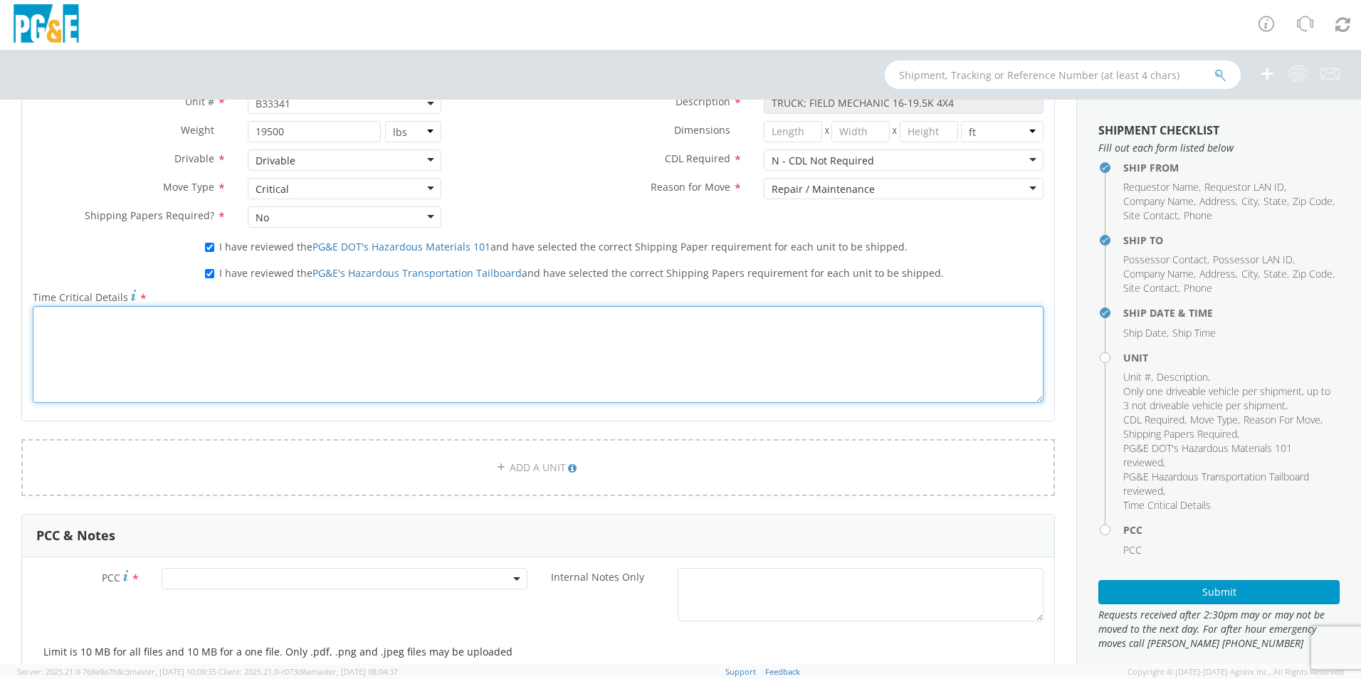
click at [114, 350] on textarea "Time Critical Details *" at bounding box center [538, 354] width 1011 height 97
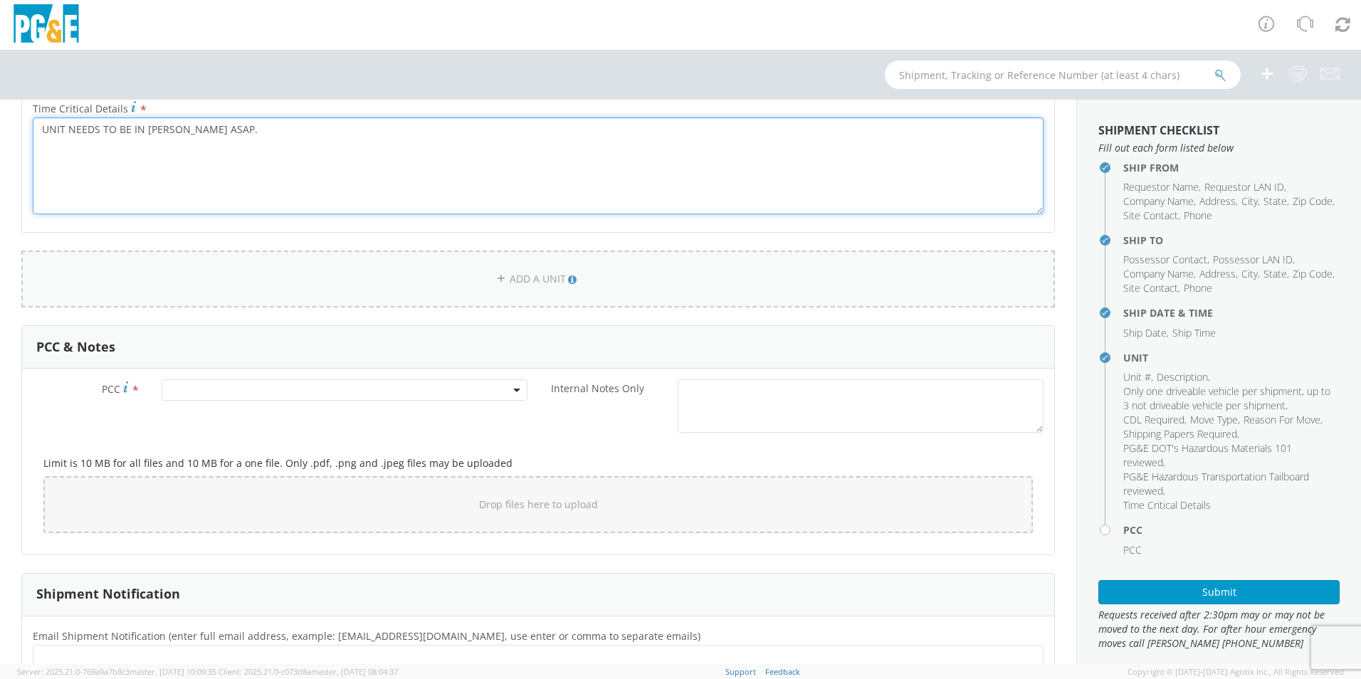
scroll to position [997, 0]
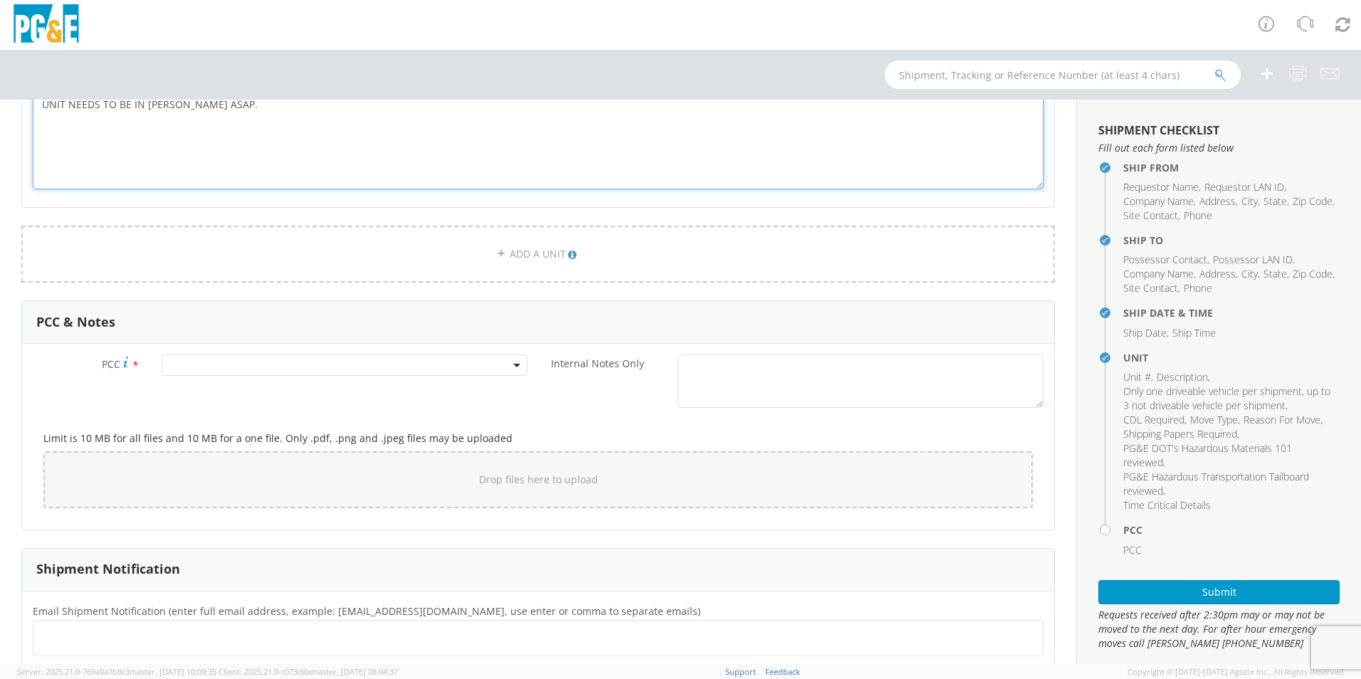
type textarea "UNIT NEEDS TO BE IN [PERSON_NAME] ASAP."
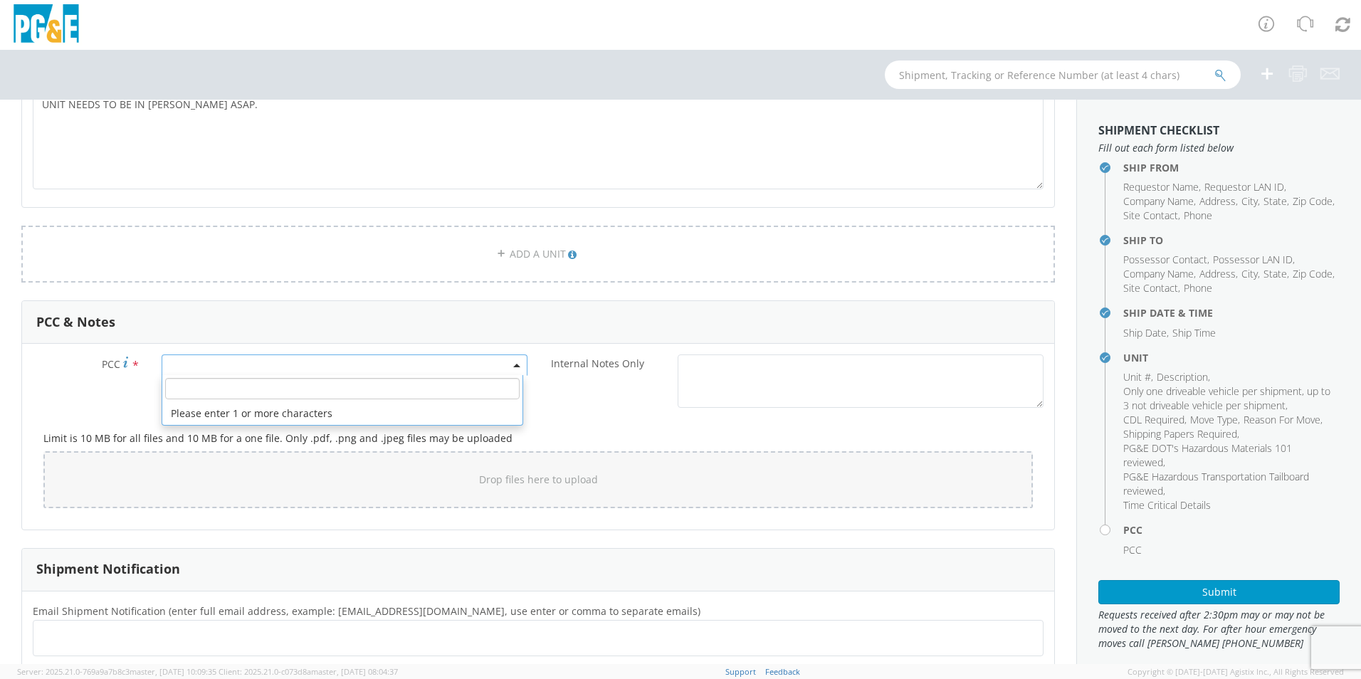
click at [320, 366] on span at bounding box center [345, 365] width 366 height 21
click at [320, 365] on span at bounding box center [345, 365] width 366 height 21
click at [318, 366] on span at bounding box center [345, 365] width 366 height 21
click at [306, 394] on input "number" at bounding box center [342, 388] width 355 height 21
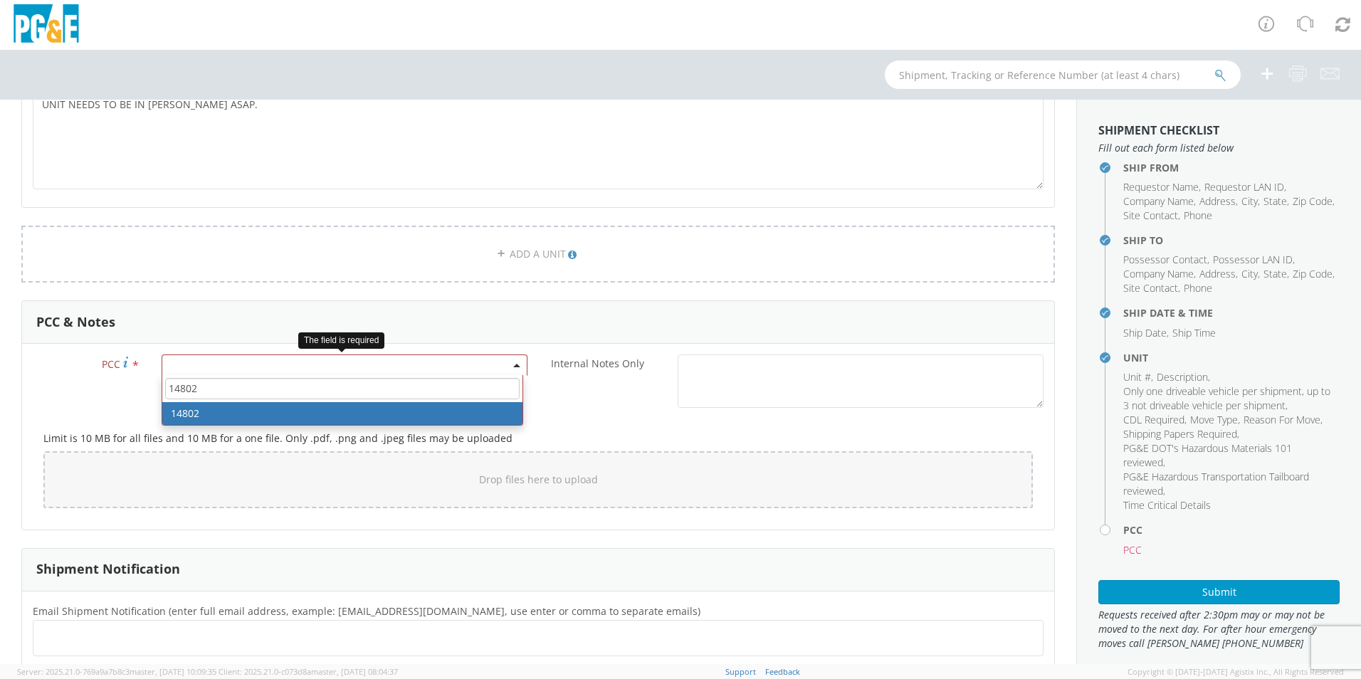
type input "14802"
select select "14802"
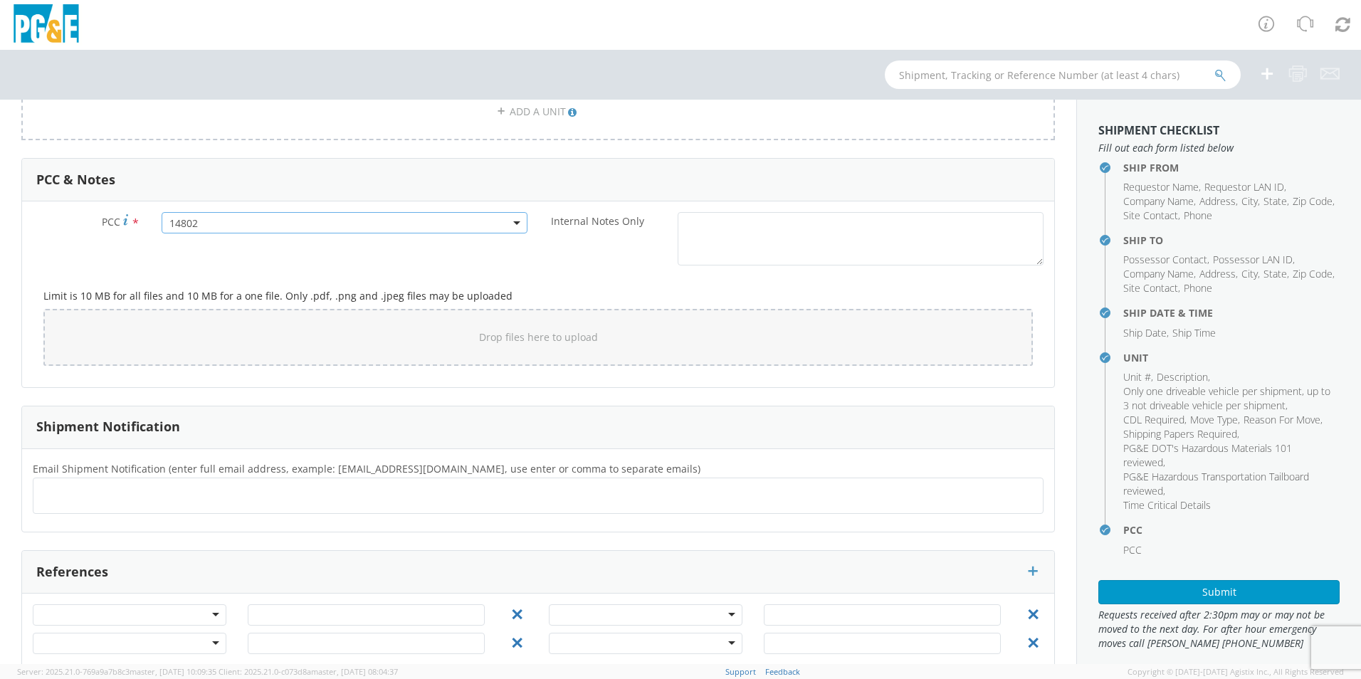
scroll to position [1166, 0]
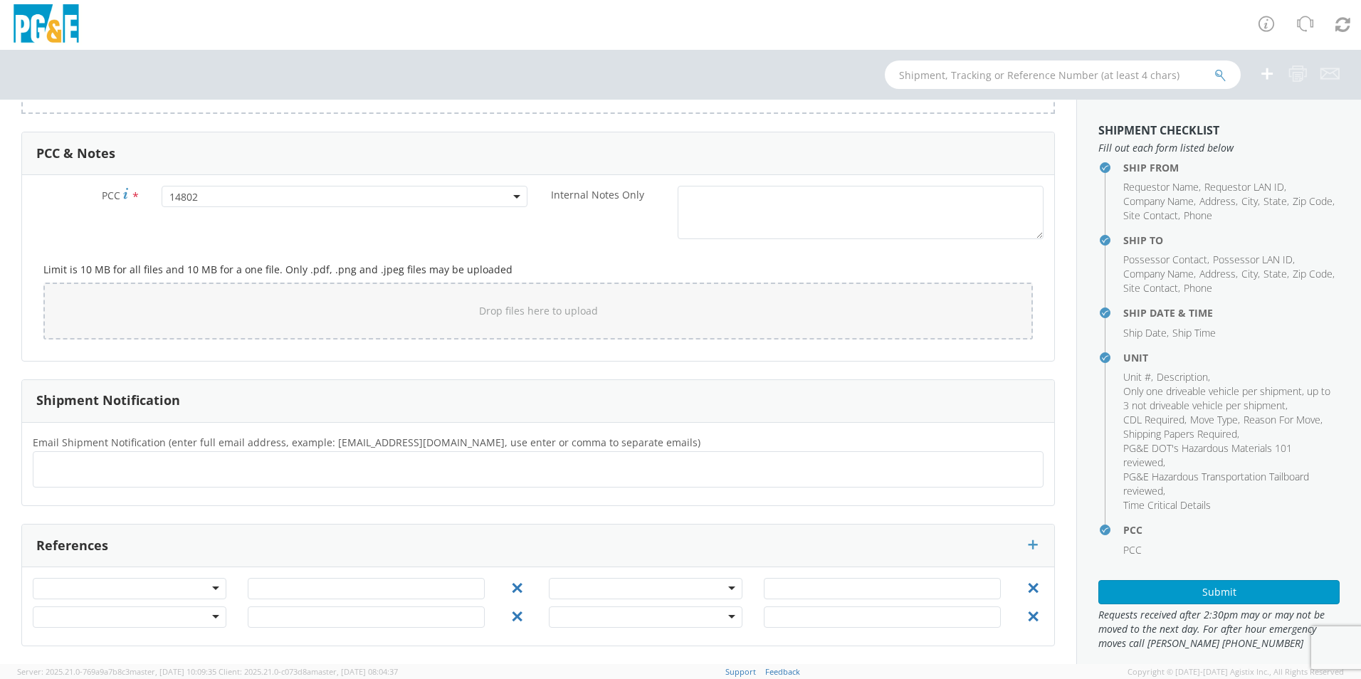
click at [204, 471] on ul at bounding box center [538, 469] width 998 height 23
type input "[EMAIL_ADDRESS][DOMAIN_NAME]"
click at [1178, 593] on button "Submit" at bounding box center [1219, 592] width 241 height 24
